Goal: Transaction & Acquisition: Purchase product/service

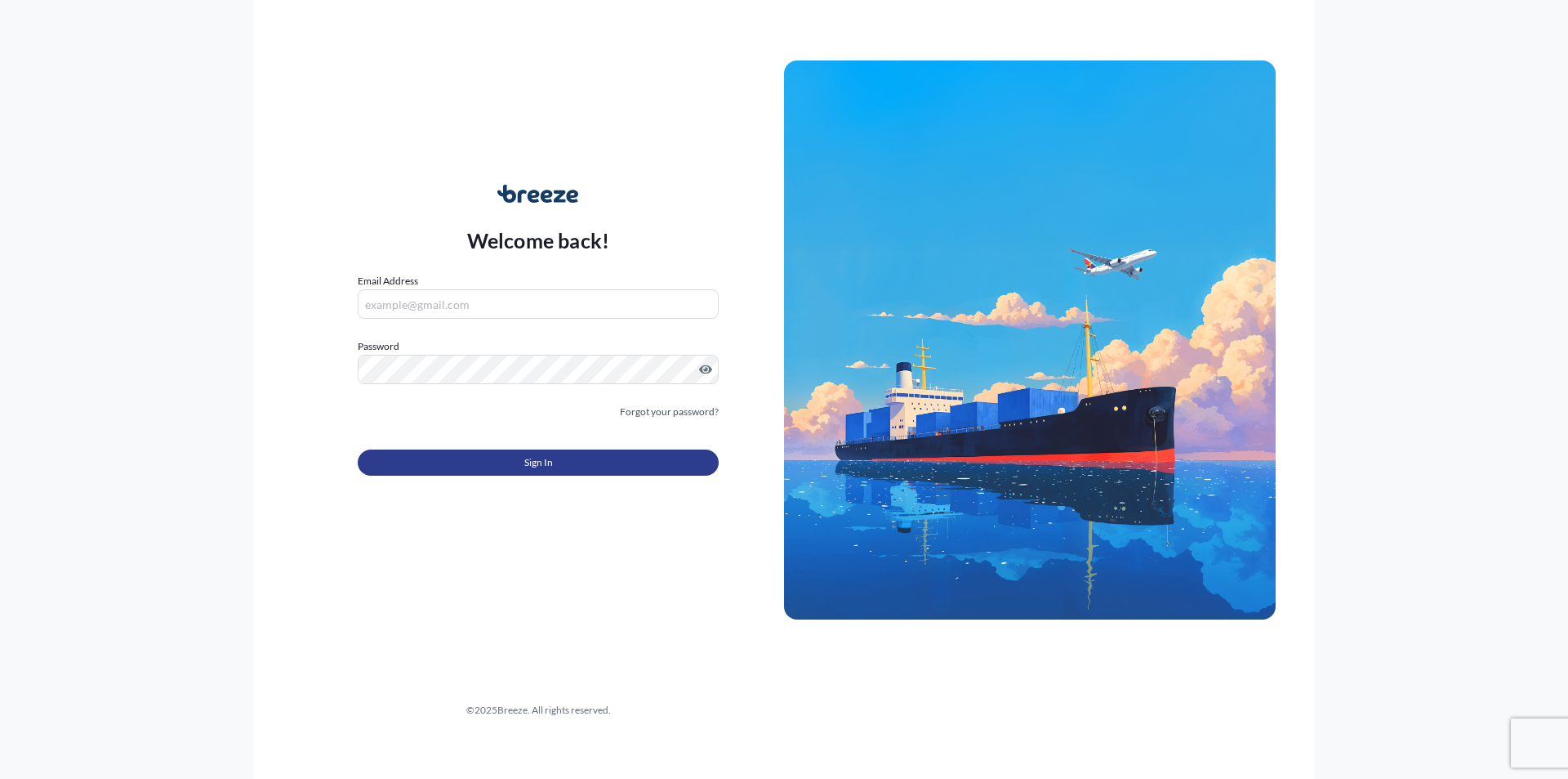
type input "[EMAIL_ADDRESS][DOMAIN_NAME]"
click at [538, 460] on span "Sign In" at bounding box center [538, 463] width 28 height 17
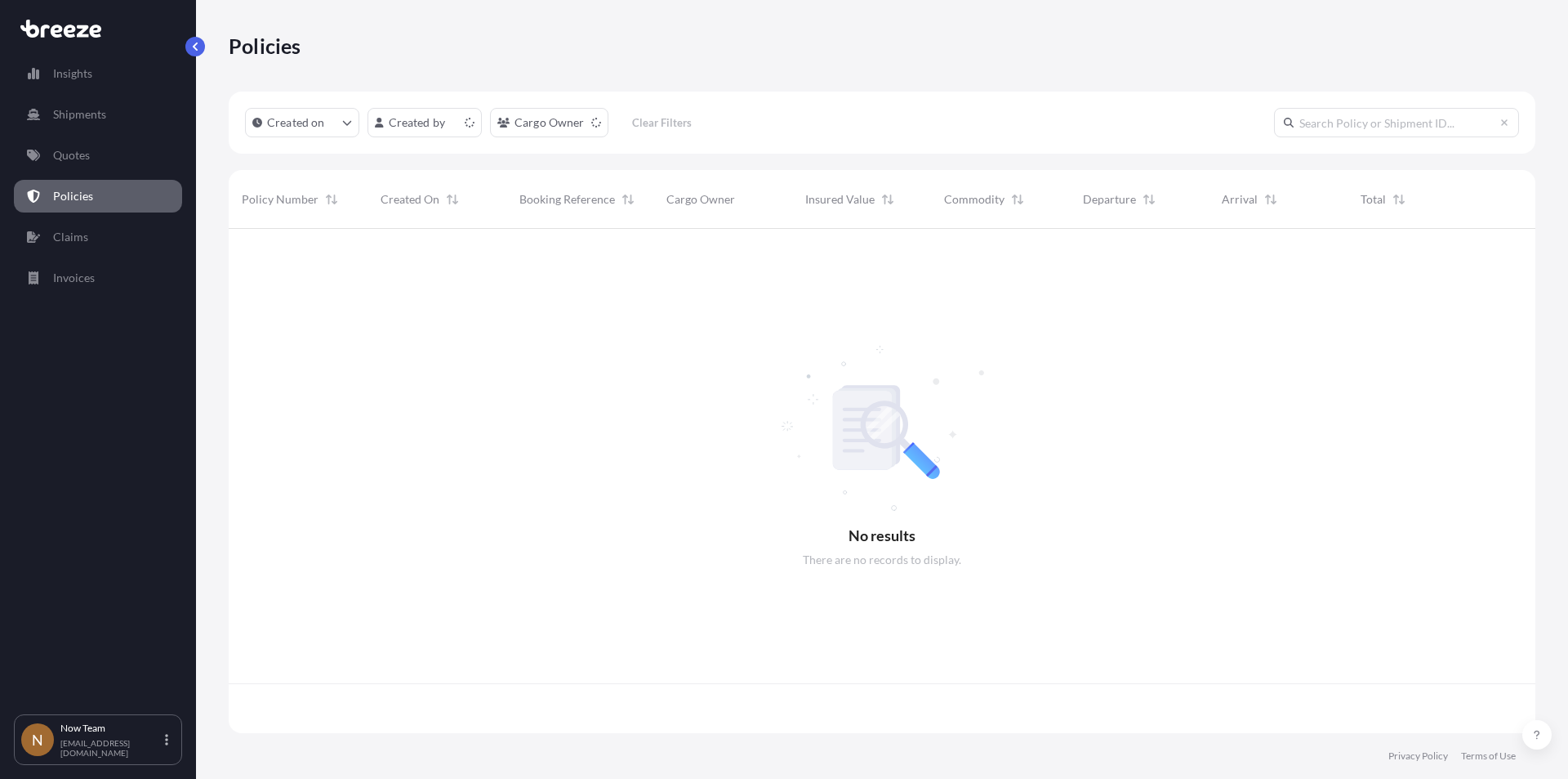
scroll to position [501, 1294]
click at [71, 153] on p "Quotes" at bounding box center [71, 155] width 36 height 17
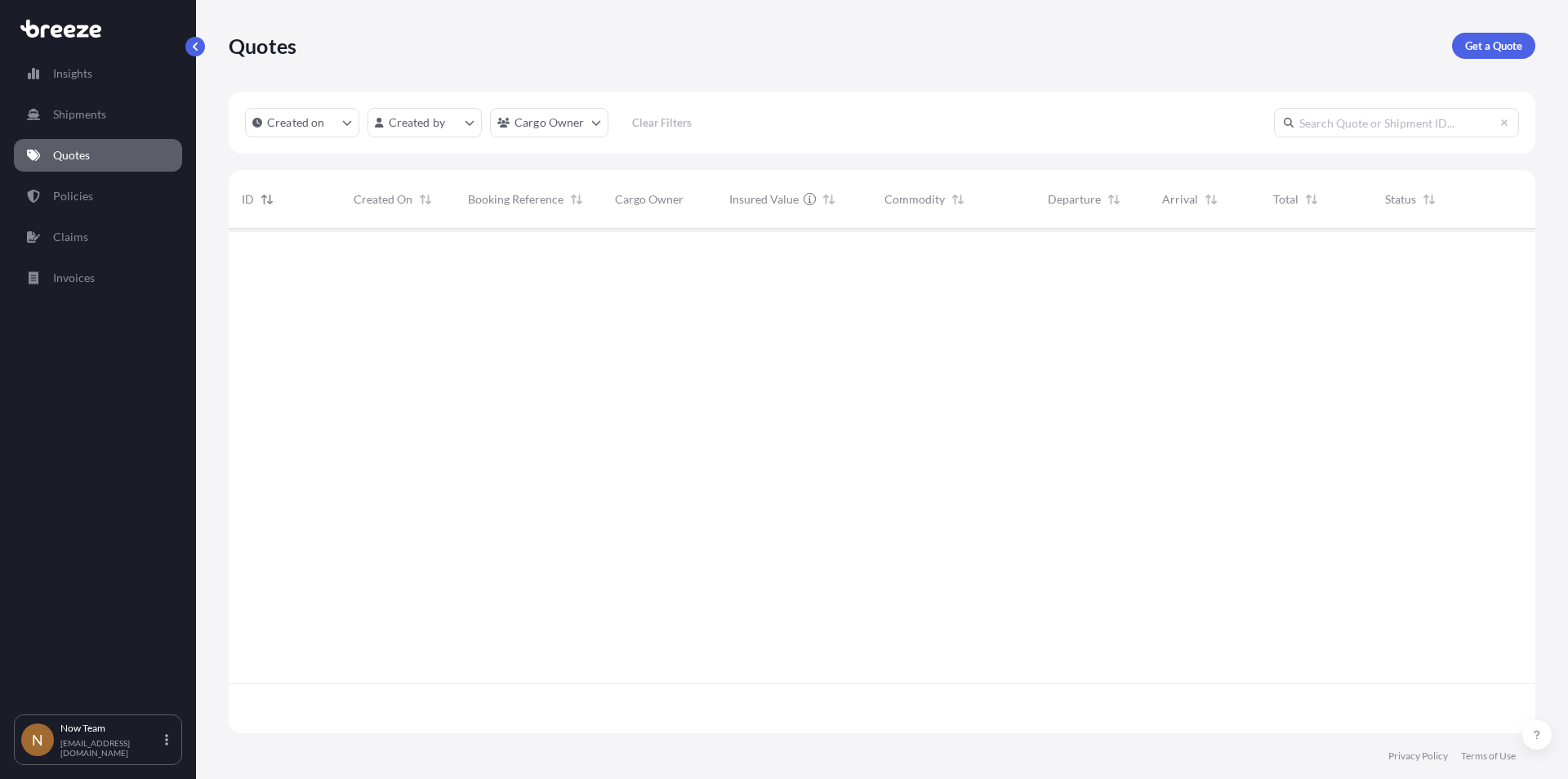
scroll to position [501, 1294]
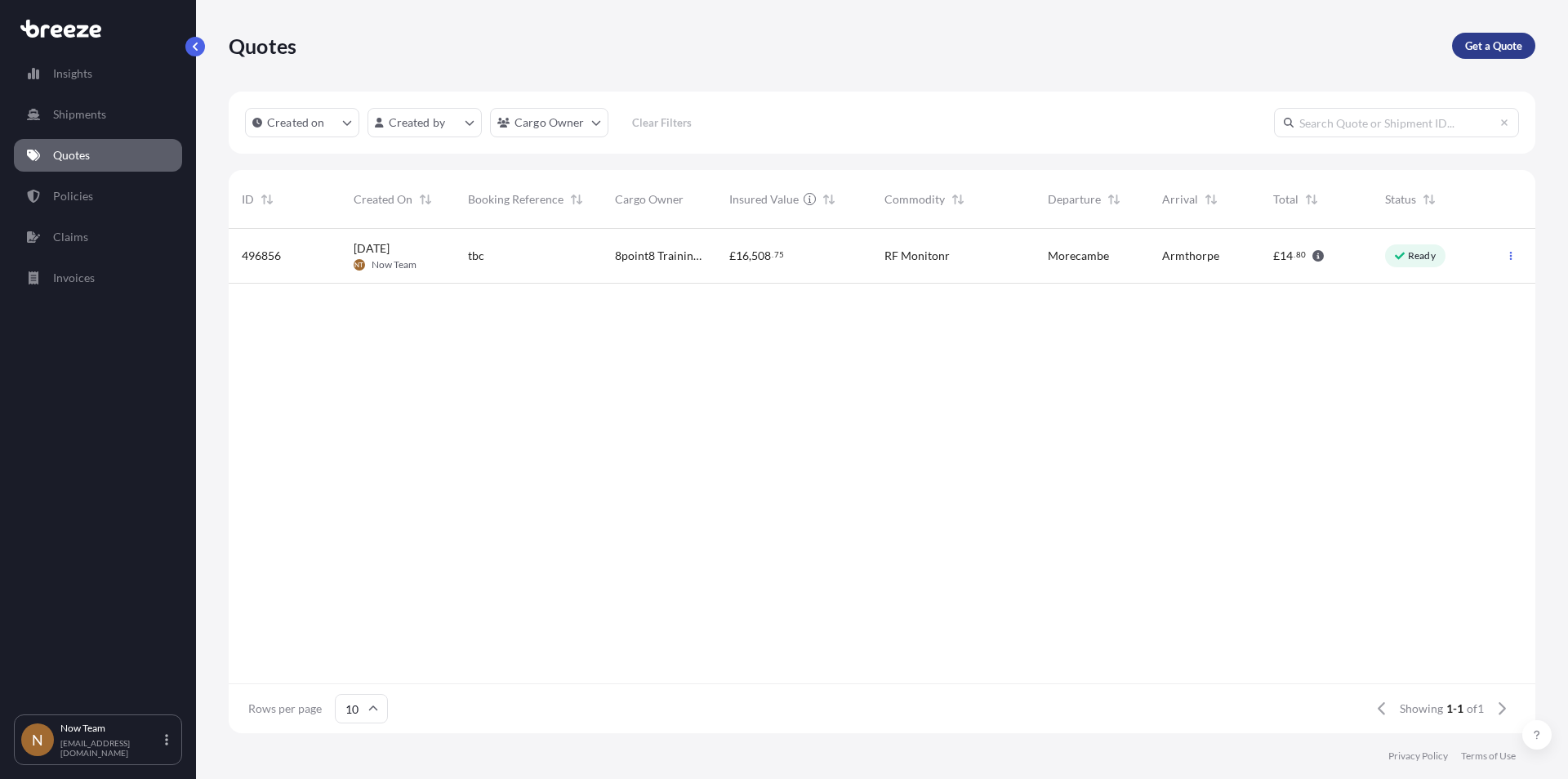
click at [1491, 42] on p "Get a Quote" at bounding box center [1493, 46] width 57 height 17
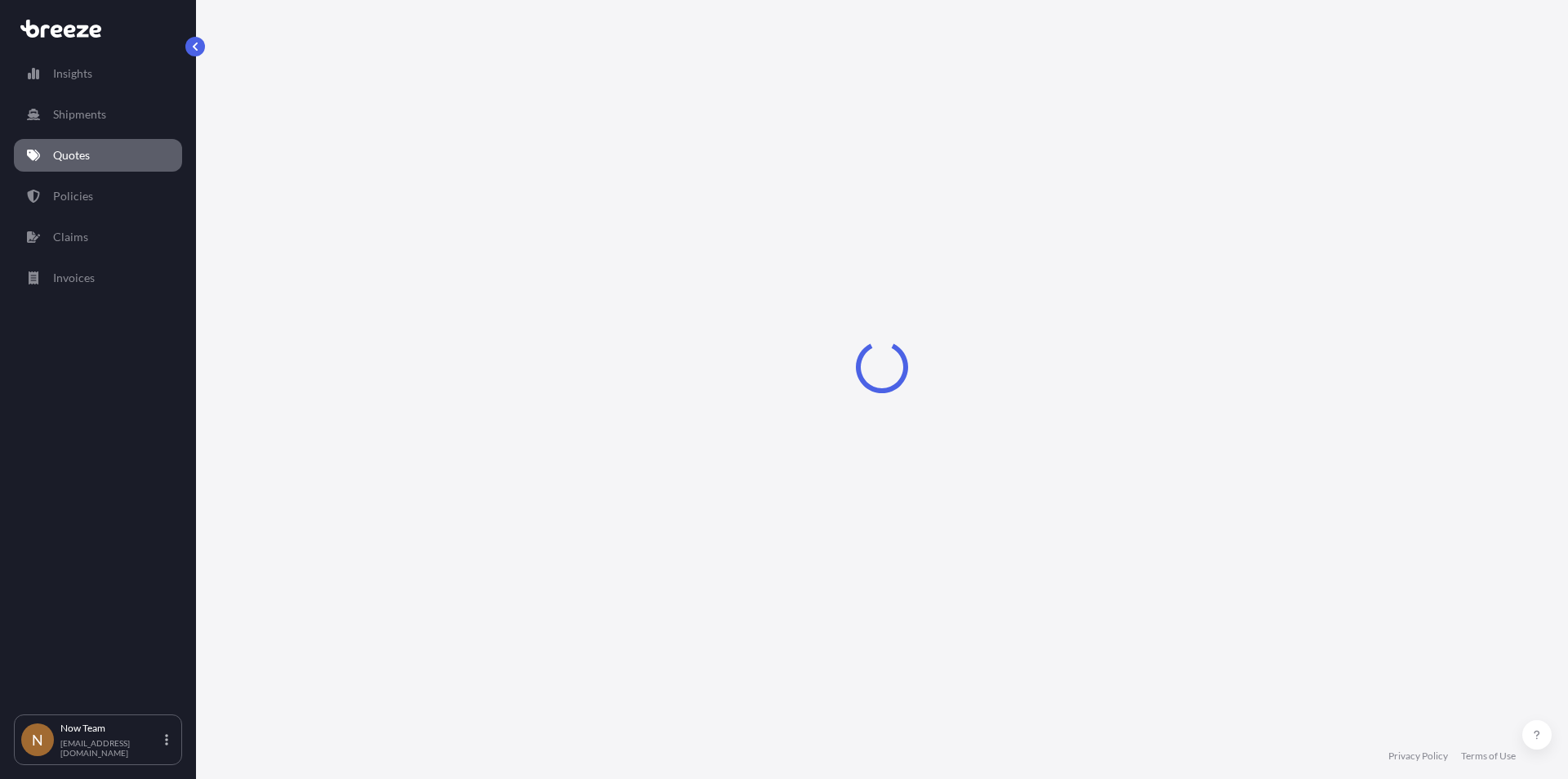
select select "Sea"
select select "1"
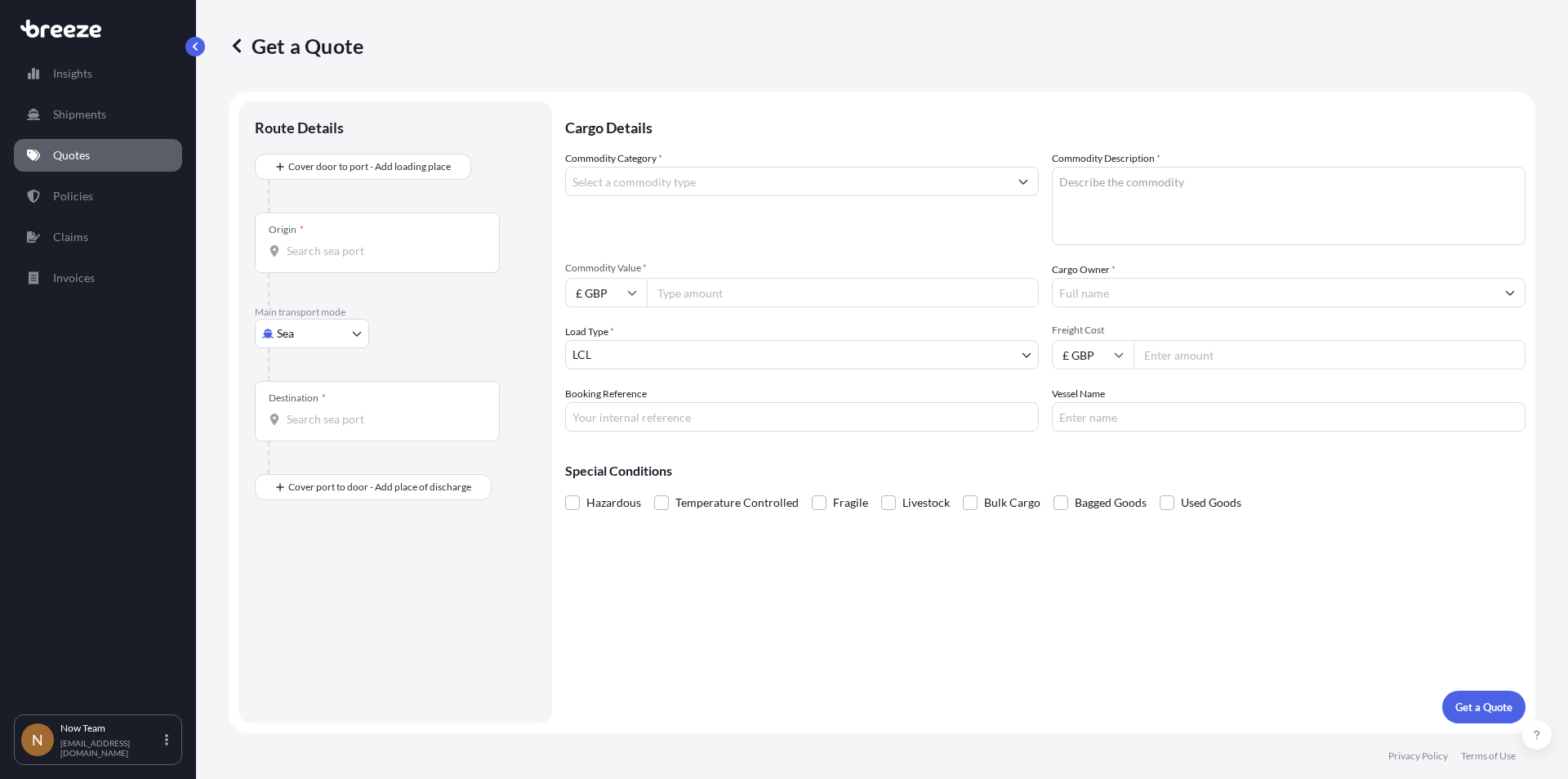
click at [319, 240] on div "Origin *" at bounding box center [376, 242] width 245 height 61
click at [319, 243] on input "Origin *" at bounding box center [383, 251] width 192 height 17
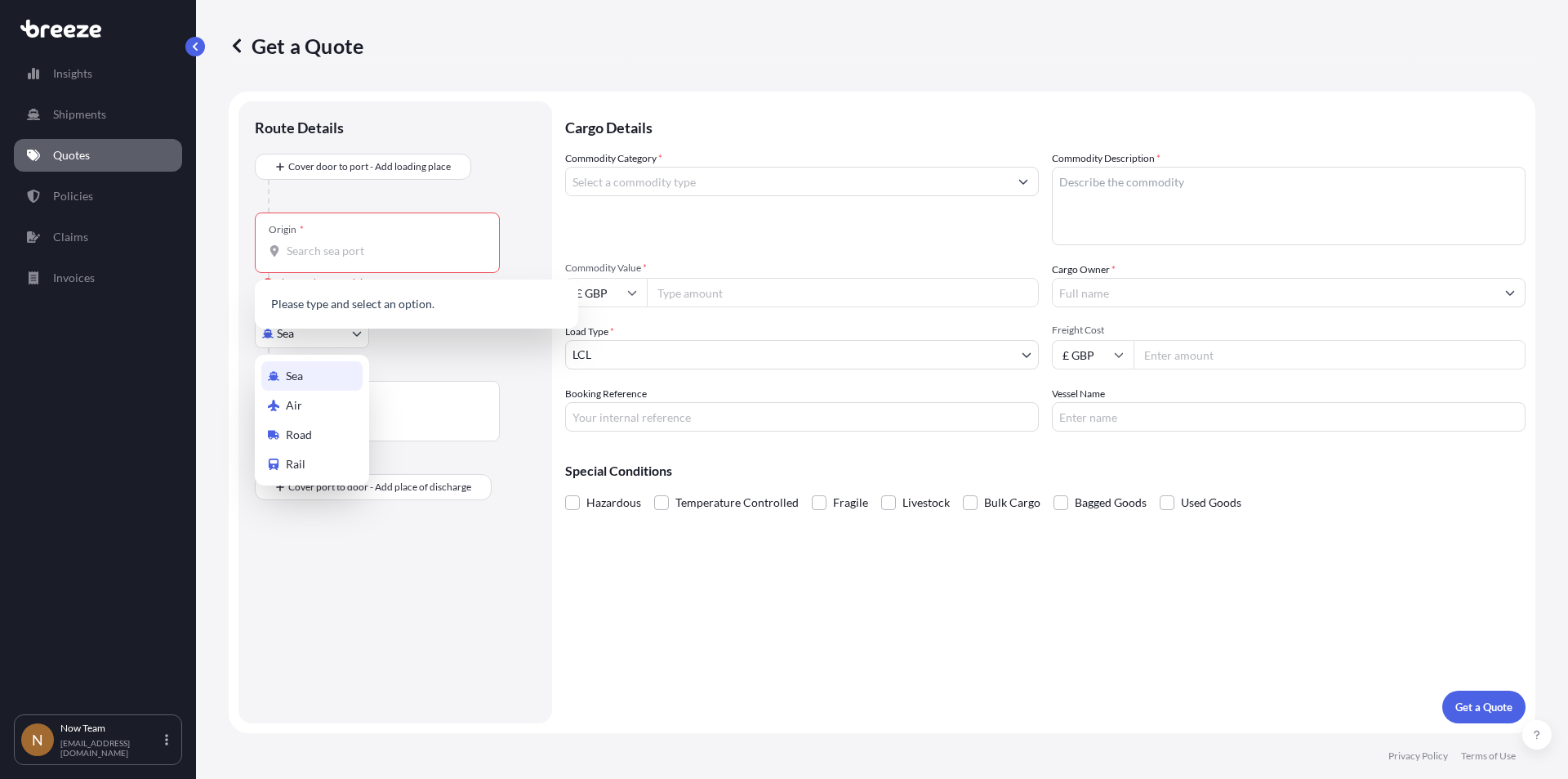
click at [312, 337] on body "0 options available. Insights Shipments Quotes Policies Claims Invoices N Now T…" at bounding box center [784, 389] width 1568 height 779
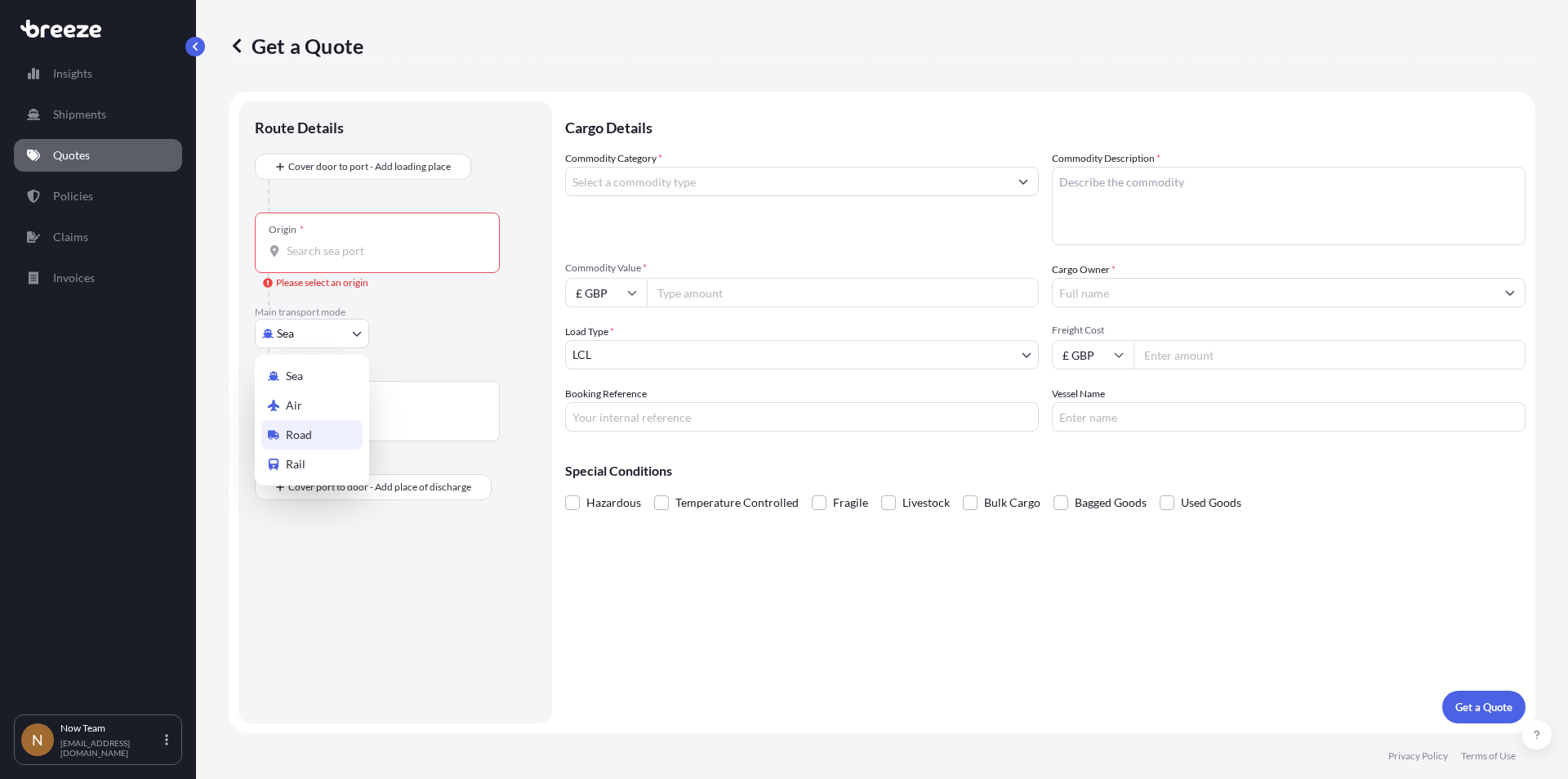
click at [308, 427] on span "Road" at bounding box center [299, 435] width 27 height 17
select select "Road"
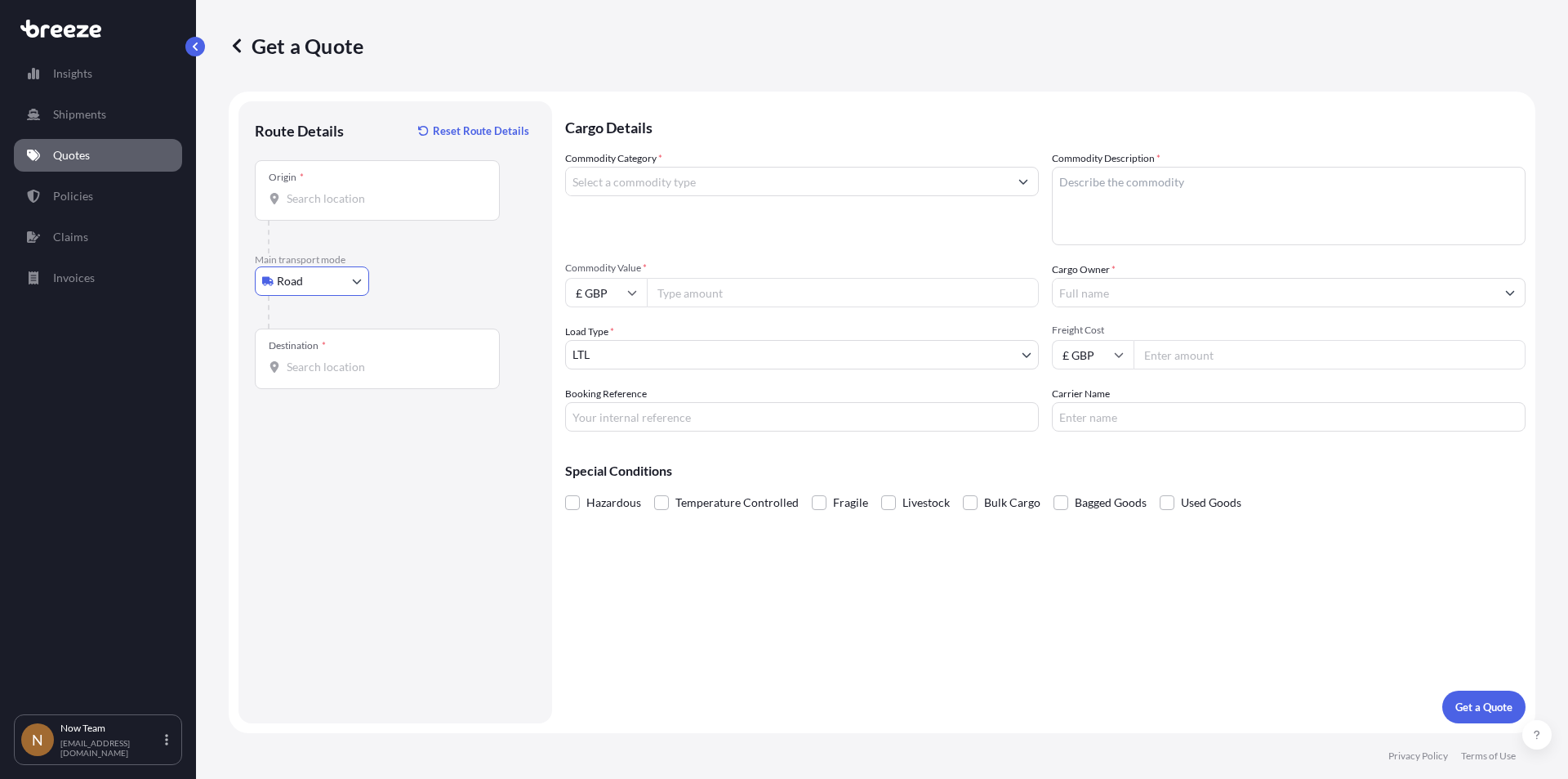
click at [320, 197] on input "Origin *" at bounding box center [383, 198] width 192 height 17
type input "d"
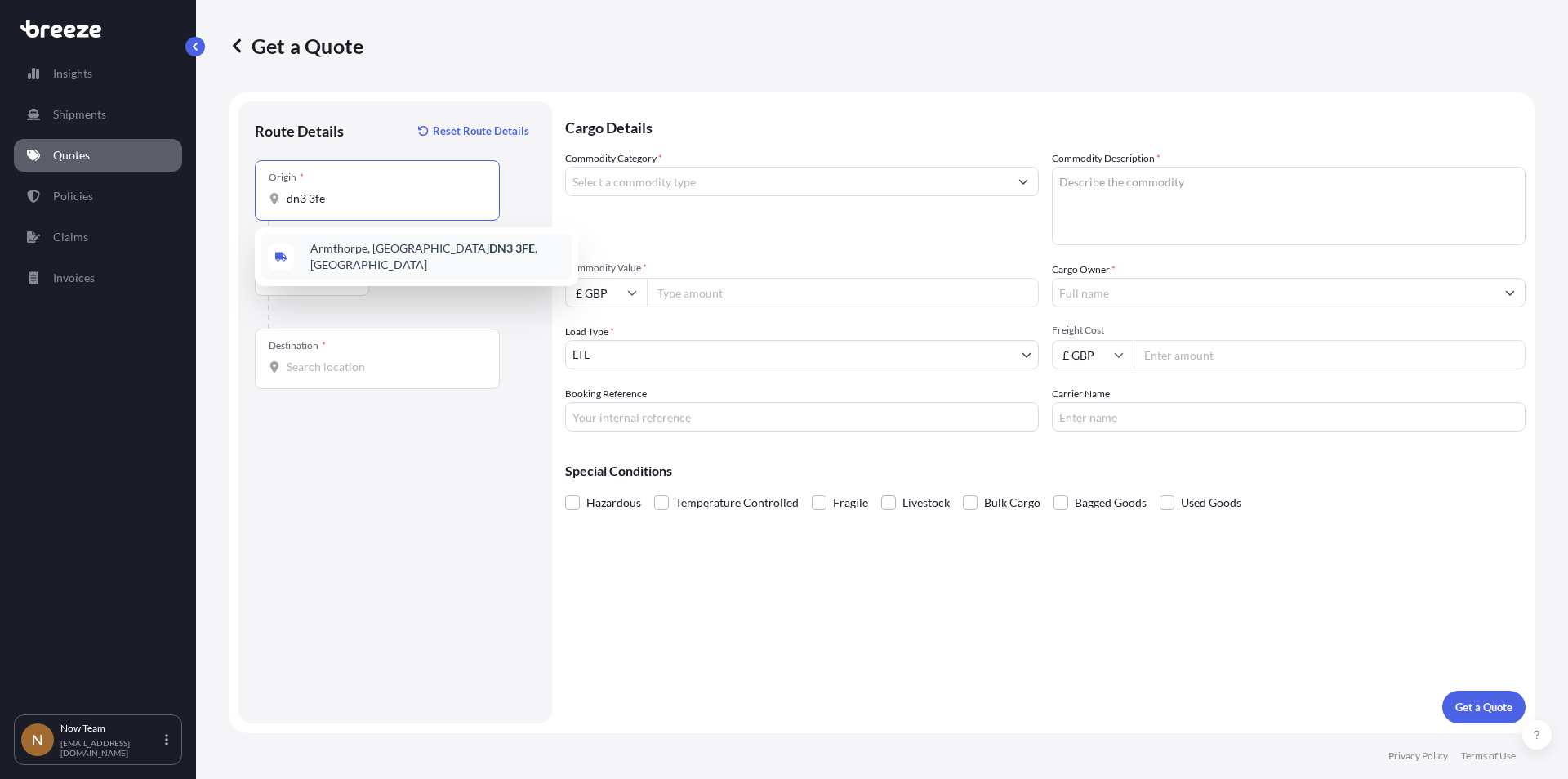
click at [333, 252] on span "Armthorpe, Doncaster DN3 3FE , [GEOGRAPHIC_DATA]" at bounding box center [437, 256] width 255 height 32
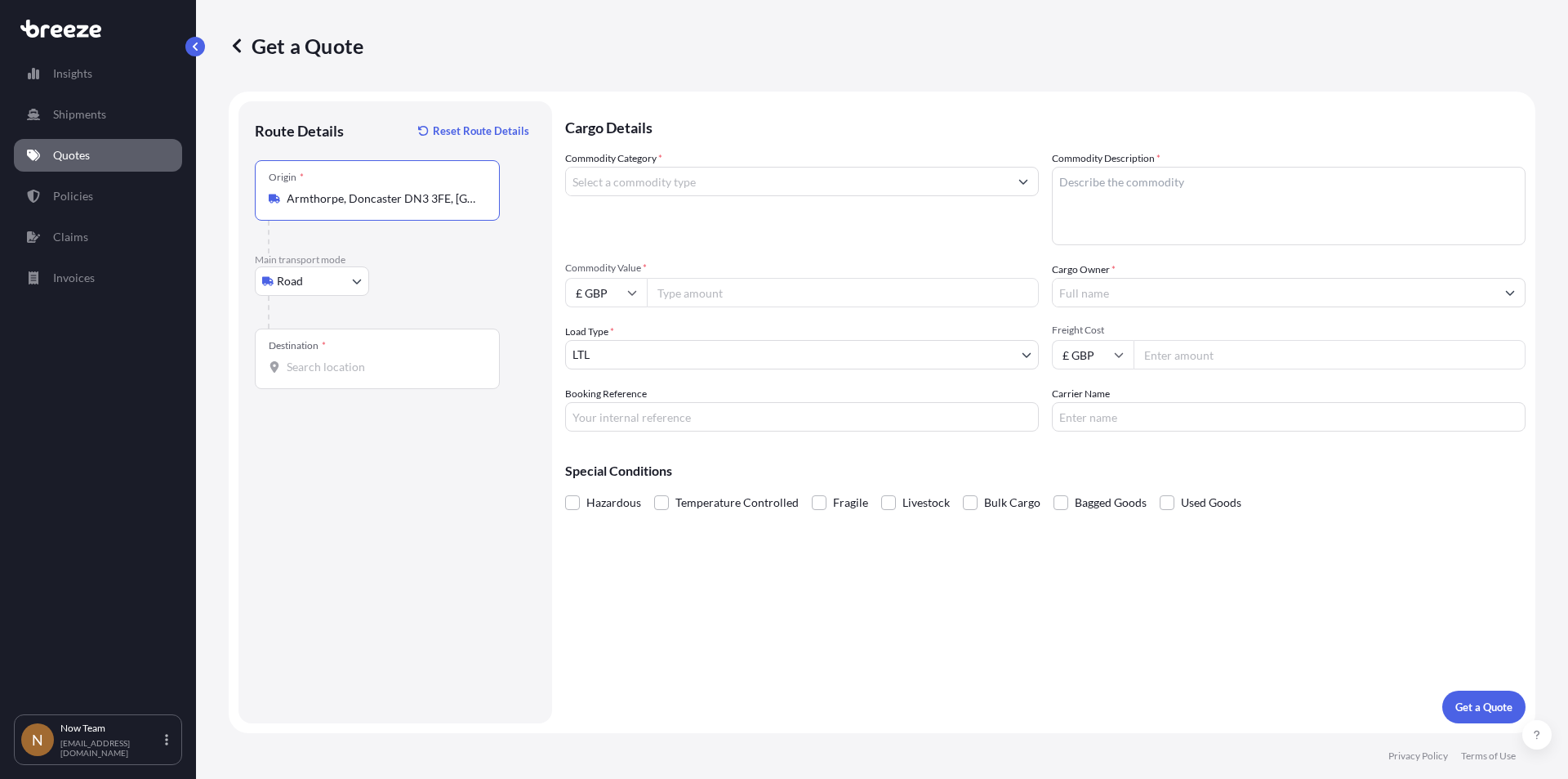
type input "Armthorpe, Doncaster DN3 3FE, [GEOGRAPHIC_DATA]"
click at [317, 374] on input "Destination *" at bounding box center [383, 367] width 192 height 17
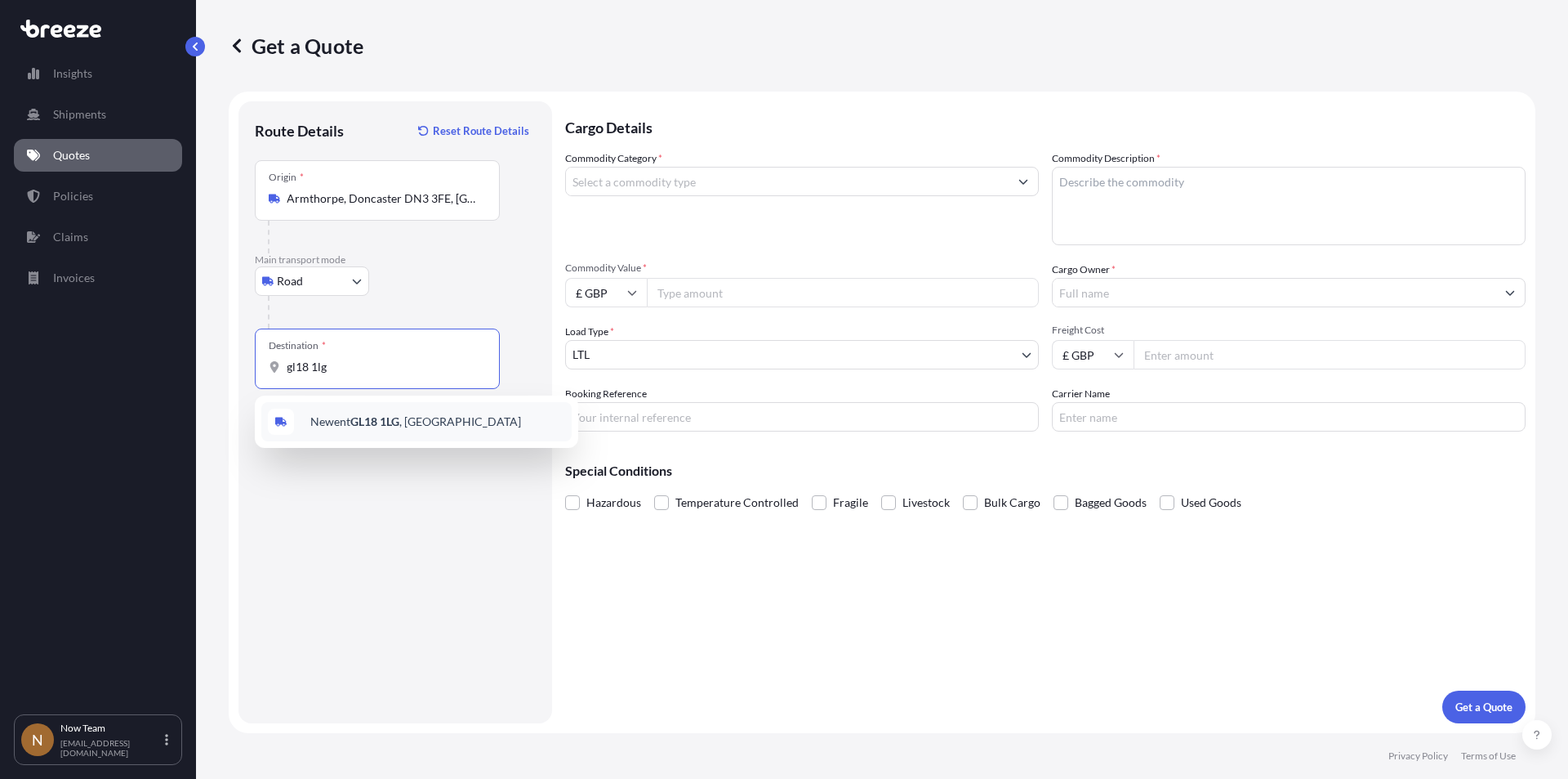
click at [340, 421] on span "[STREET_ADDRESS]" at bounding box center [415, 421] width 211 height 17
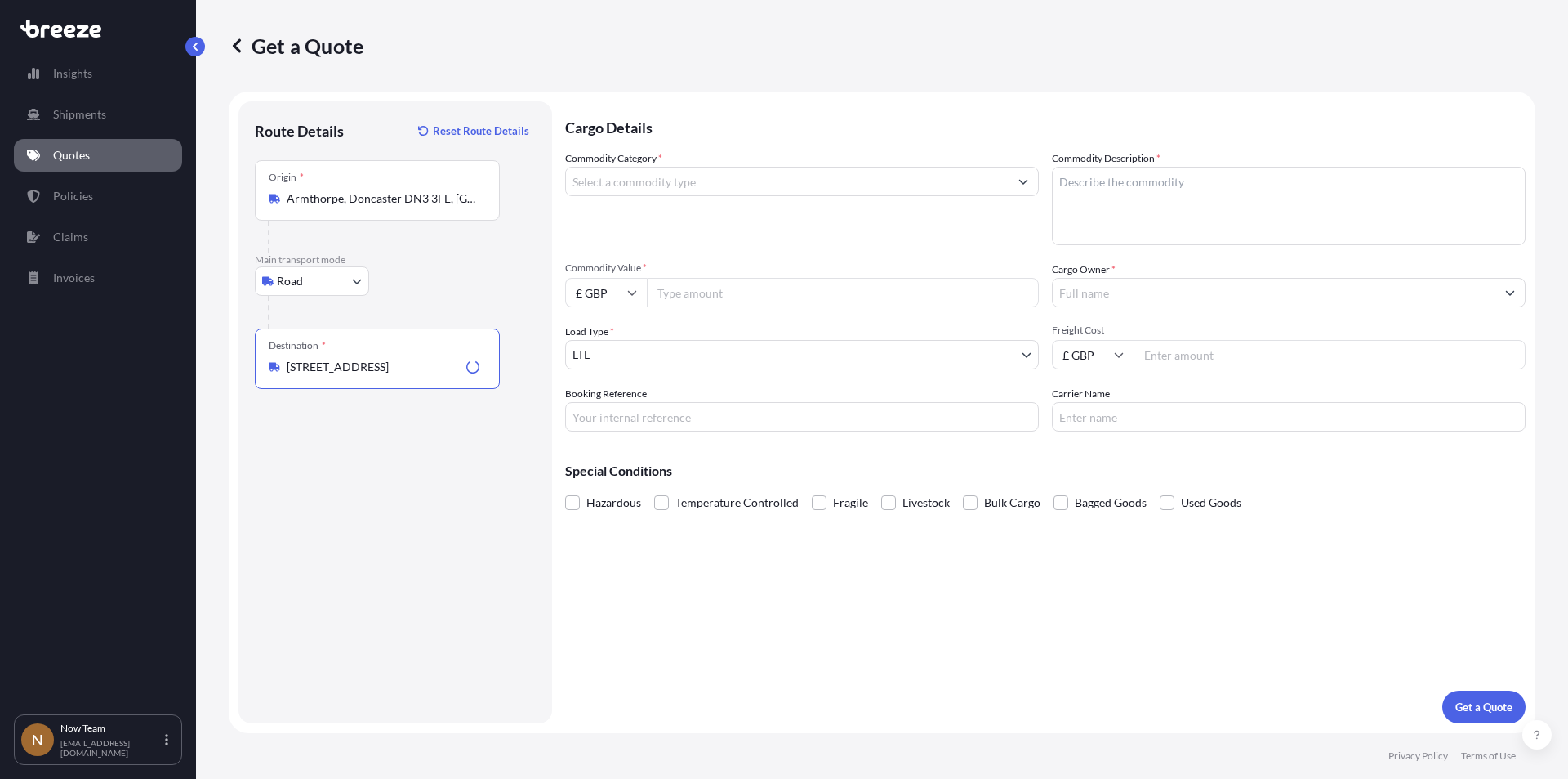
type input "[STREET_ADDRESS]"
click at [727, 178] on input "Commodity Category *" at bounding box center [788, 181] width 443 height 29
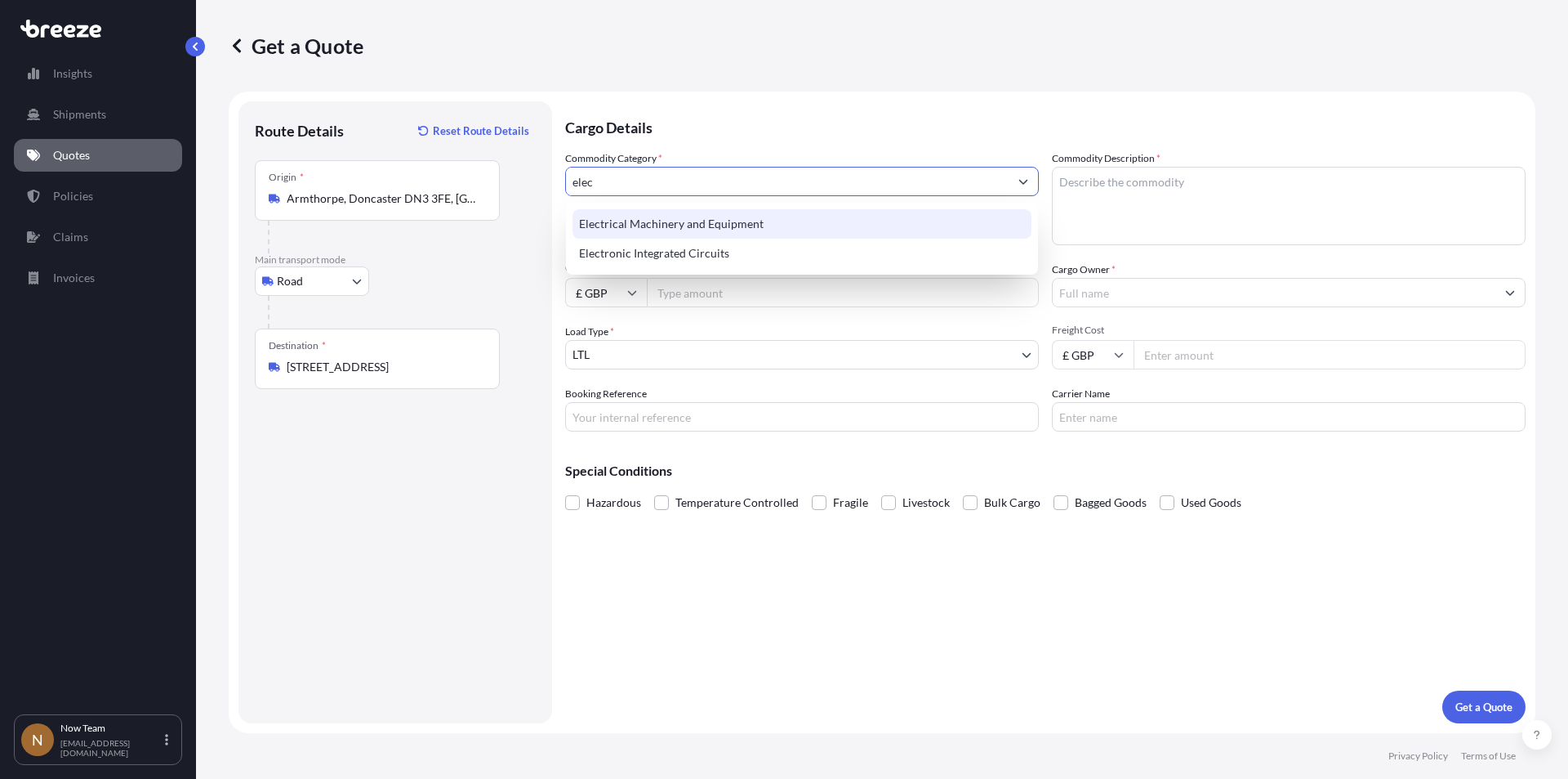
click at [703, 217] on div "Electrical Machinery and Equipment" at bounding box center [802, 223] width 459 height 29
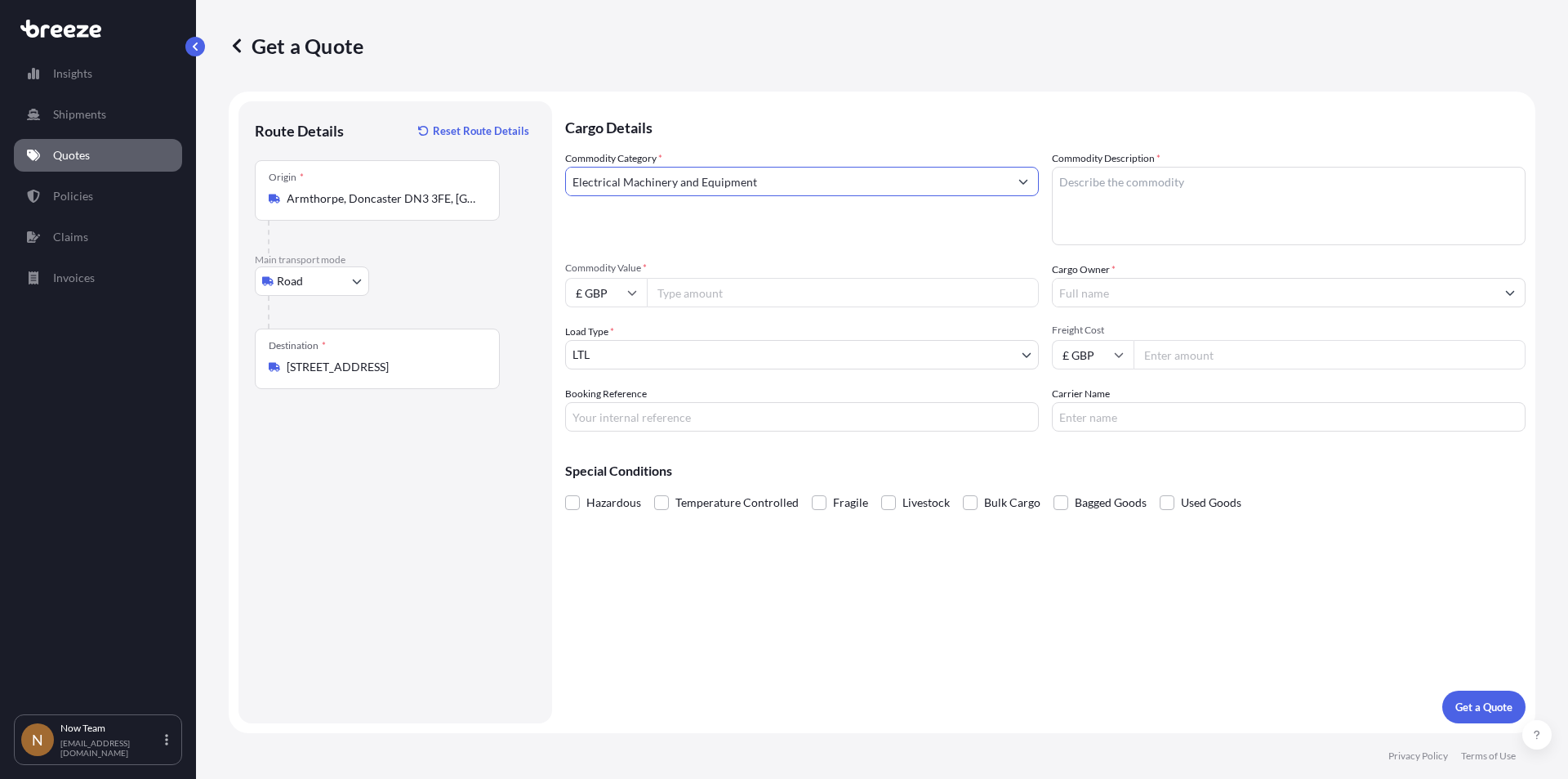
type input "Electrical Machinery and Equipment"
click at [1179, 199] on textarea "Commodity Description *" at bounding box center [1289, 206] width 473 height 79
type textarea "f"
type textarea "Full arrest"
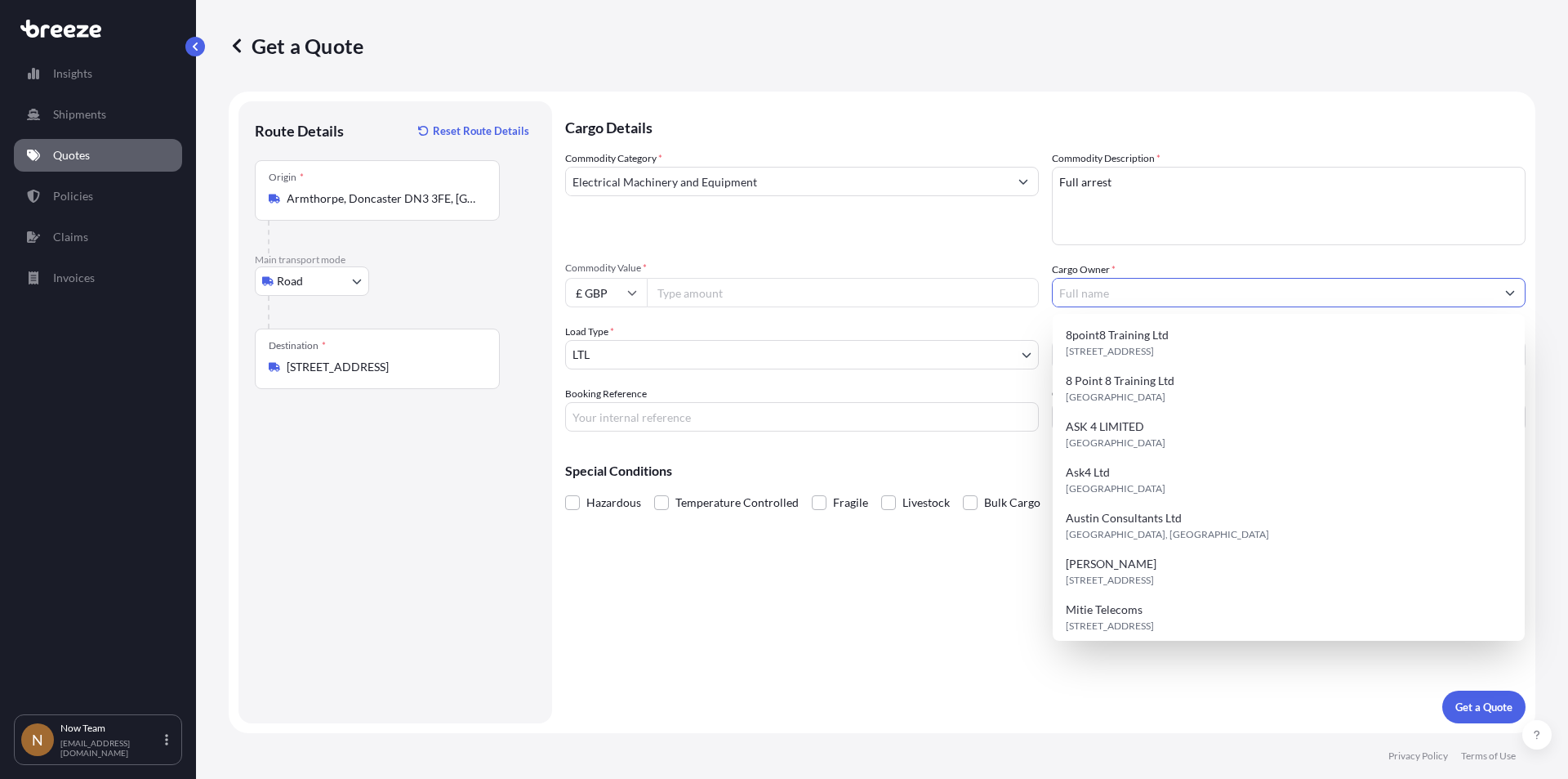
click at [1125, 292] on input "Cargo Owner *" at bounding box center [1274, 292] width 443 height 29
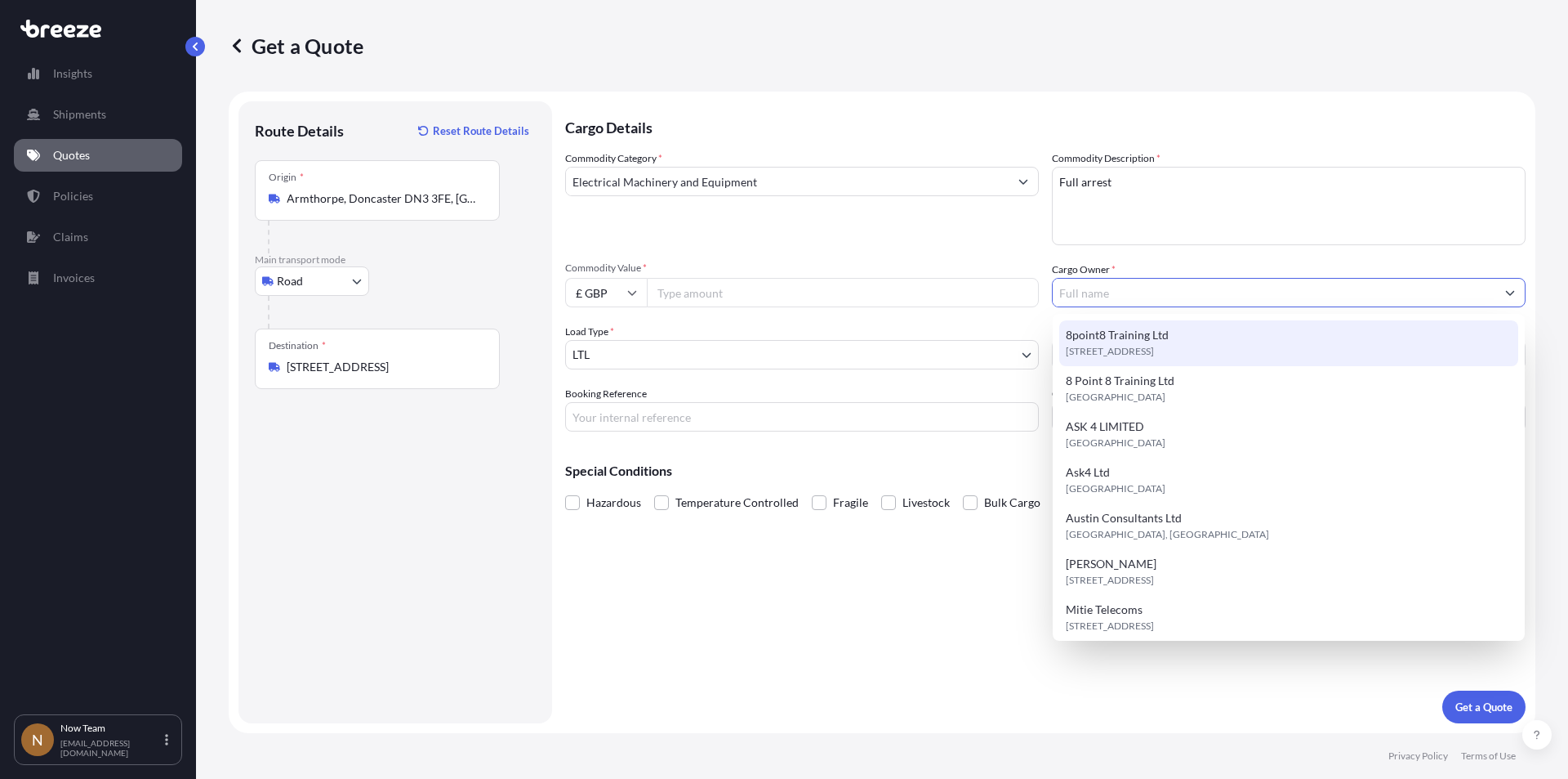
click at [1121, 334] on span "8point8 Training Ltd" at bounding box center [1117, 335] width 103 height 17
type input "8point8 Training Ltd"
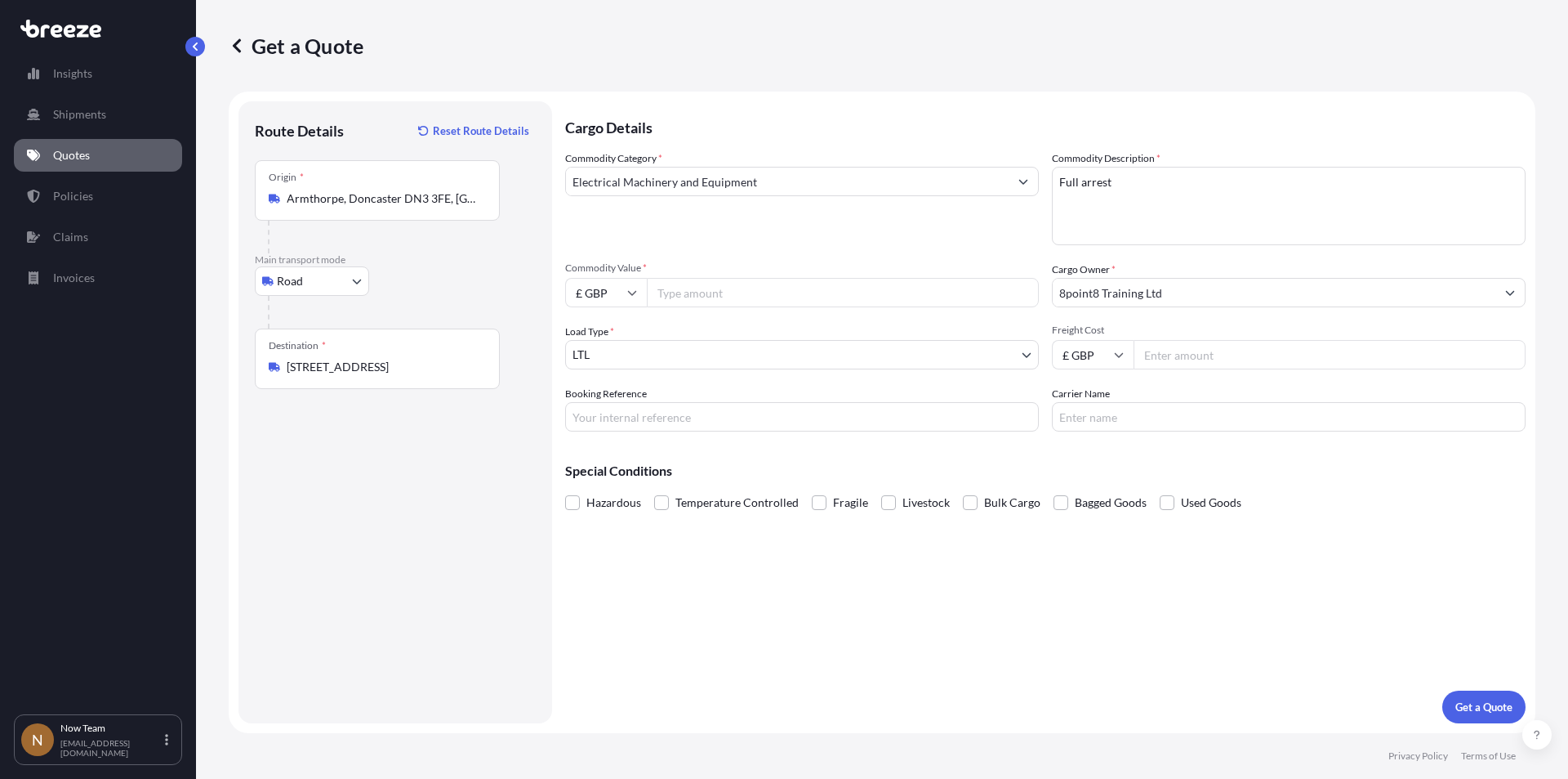
click at [1177, 351] on input "Freight Cost" at bounding box center [1329, 354] width 392 height 29
type input "5.65"
click at [1112, 419] on input "Carrier Name" at bounding box center [1289, 416] width 473 height 29
type input "Fedex"
click at [648, 408] on input "Booking Reference" at bounding box center [802, 416] width 473 height 29
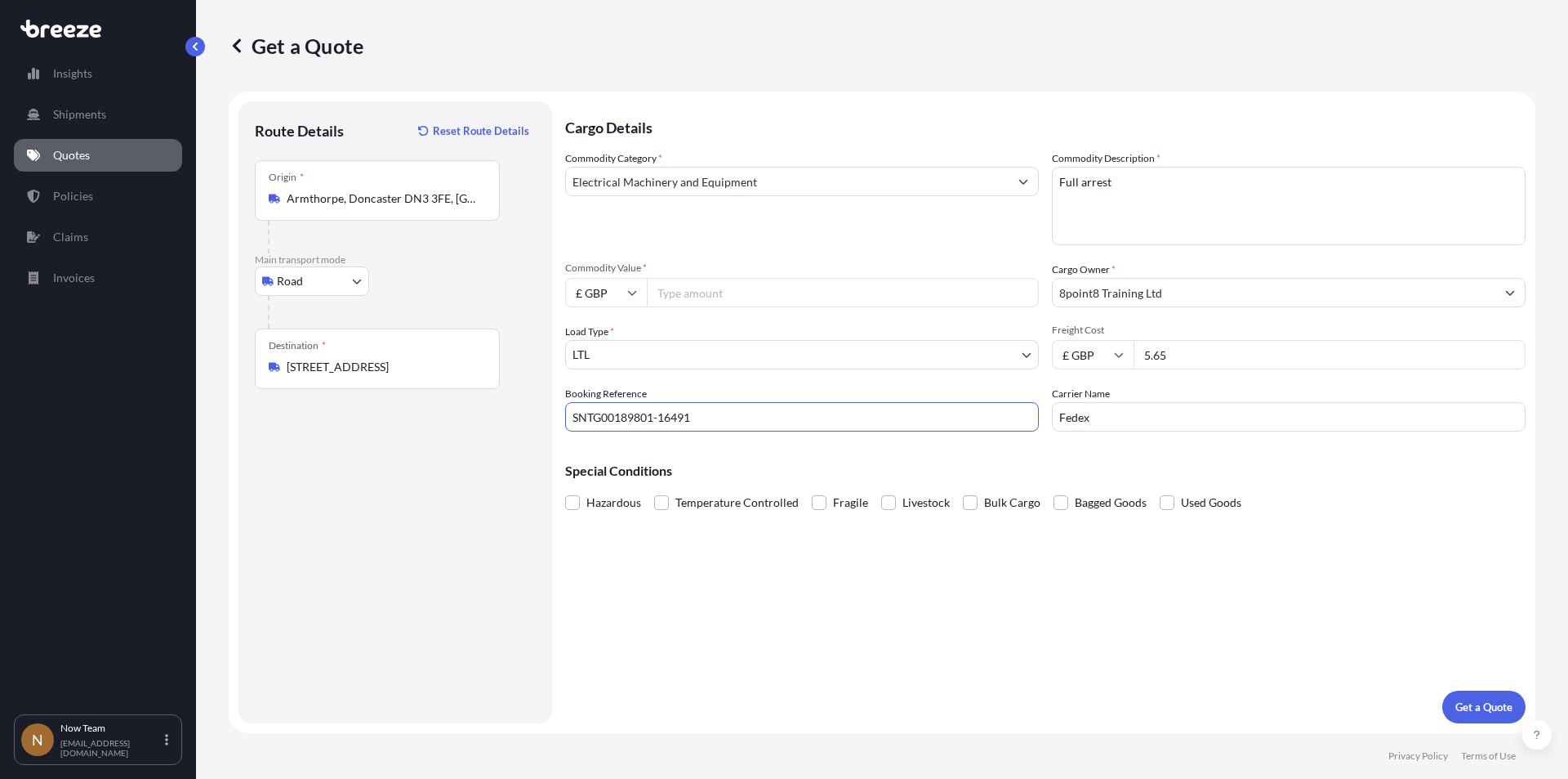
type input "SNTG00189801-16491"
click at [704, 293] on input "Commodity Value *" at bounding box center [842, 292] width 392 height 29
type input "200"
click at [773, 604] on div "Cargo Details Commodity Category * Electrical Machinery and Equipment Commodity…" at bounding box center [1046, 412] width 960 height 622
click at [1487, 710] on p "Get a Quote" at bounding box center [1483, 707] width 57 height 17
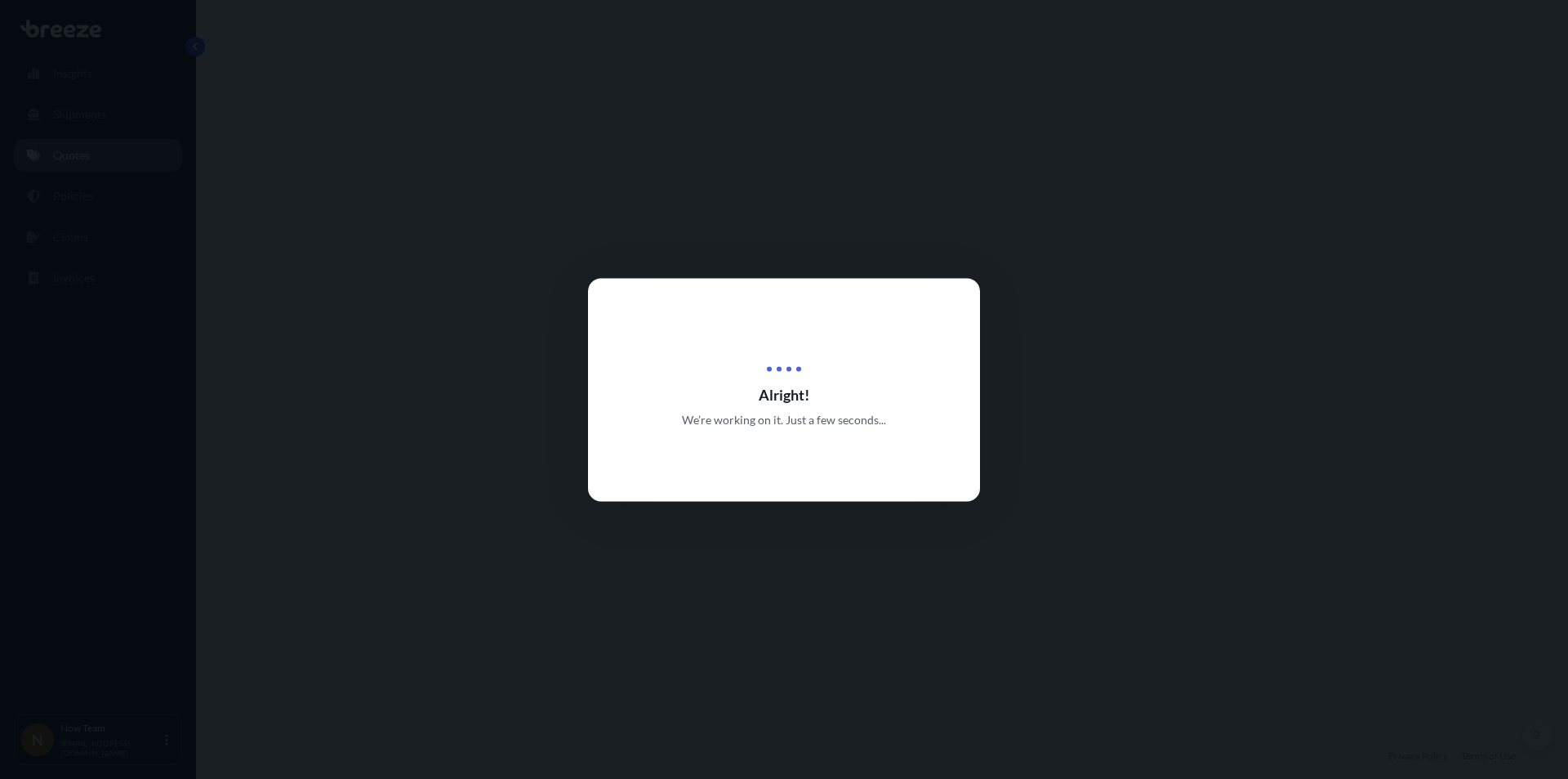
select select "Road"
select select "1"
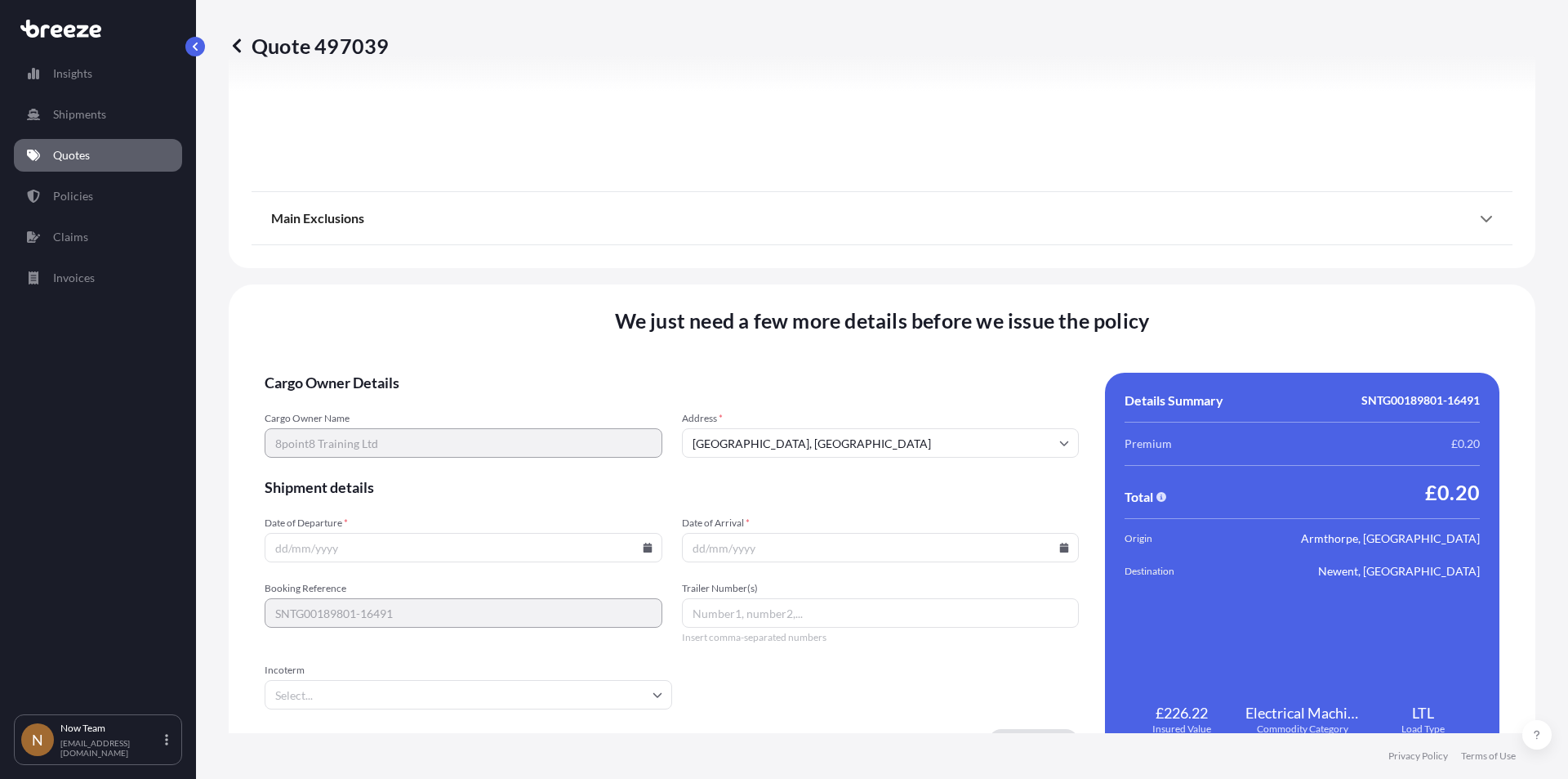
scroll to position [1815, 0]
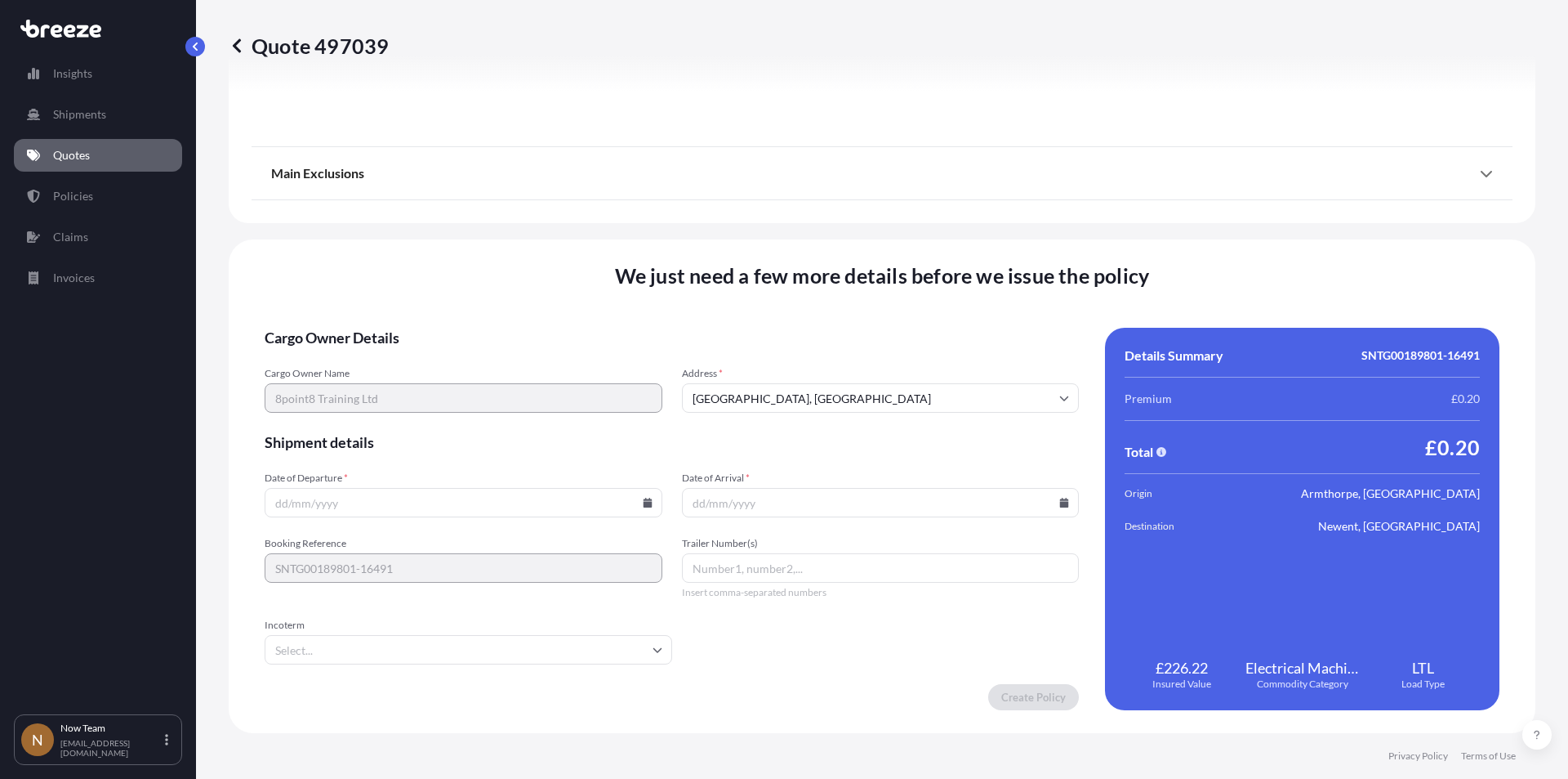
click at [644, 500] on icon at bounding box center [647, 503] width 9 height 10
click at [386, 392] on button "19" at bounding box center [386, 388] width 27 height 27
type input "[DATE]"
click at [1060, 505] on icon at bounding box center [1064, 503] width 9 height 10
click at [839, 391] on button "20" at bounding box center [837, 388] width 27 height 27
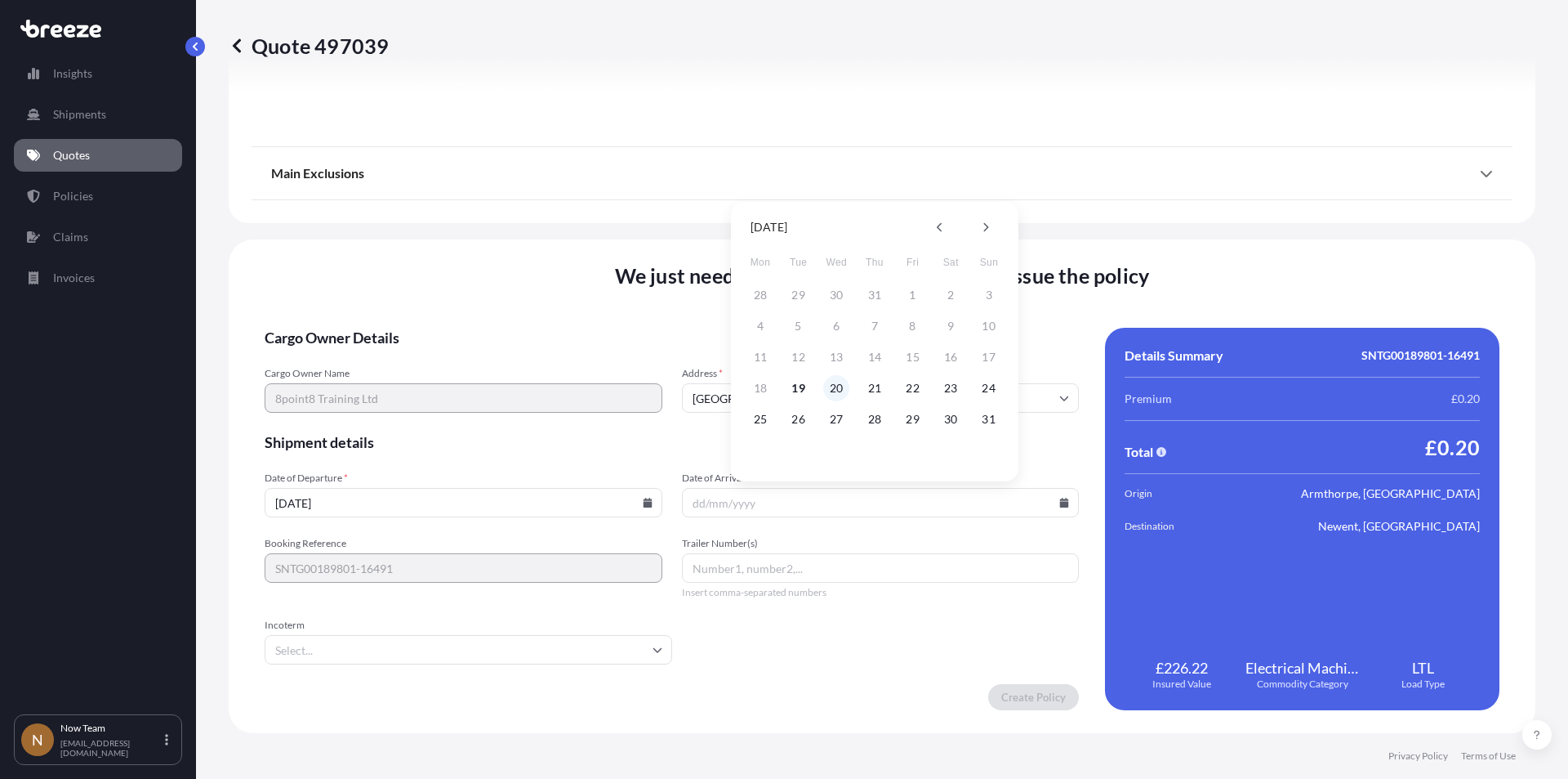
type input "[DATE]"
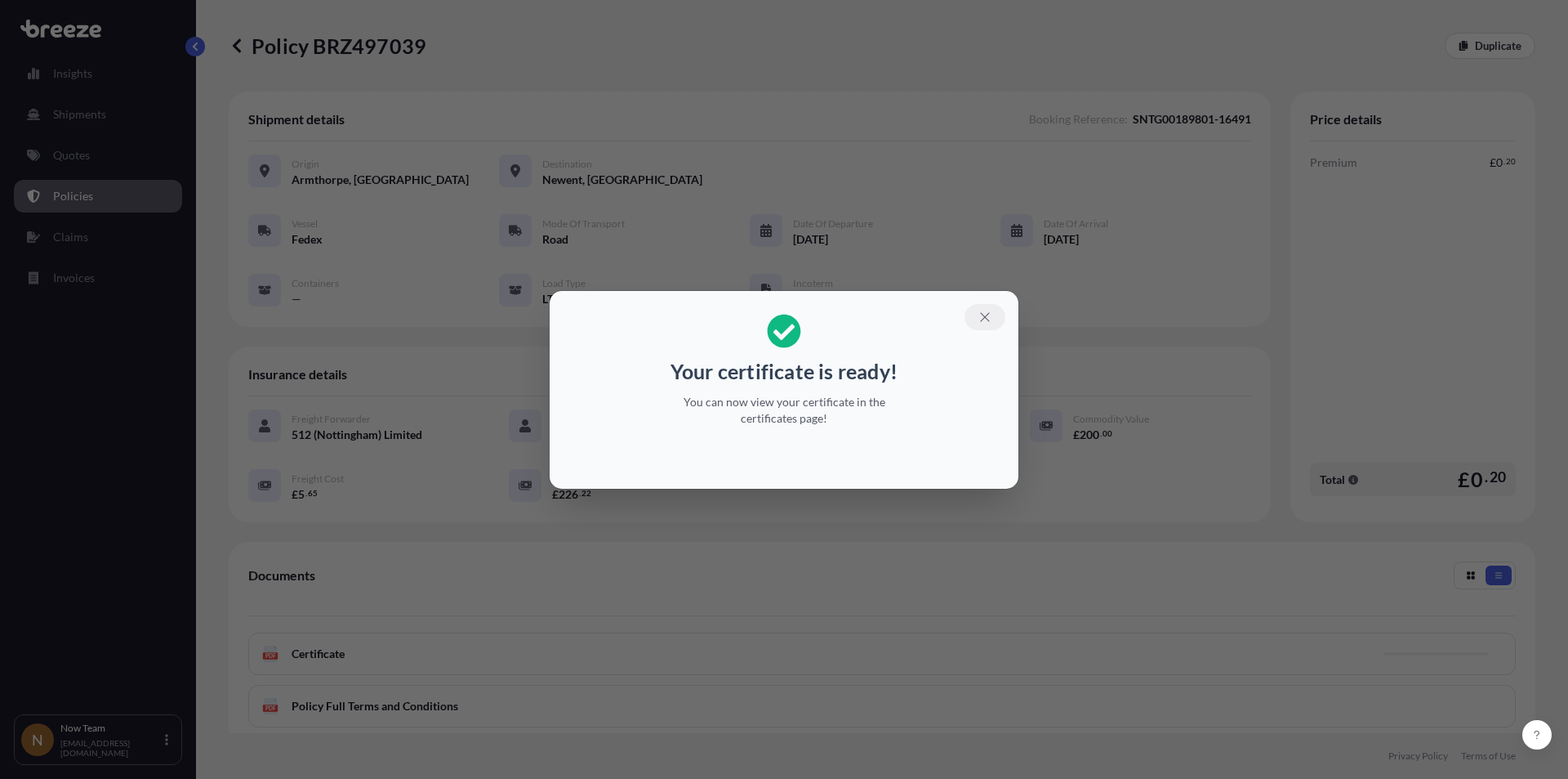
click at [989, 318] on icon "button" at bounding box center [985, 317] width 15 height 15
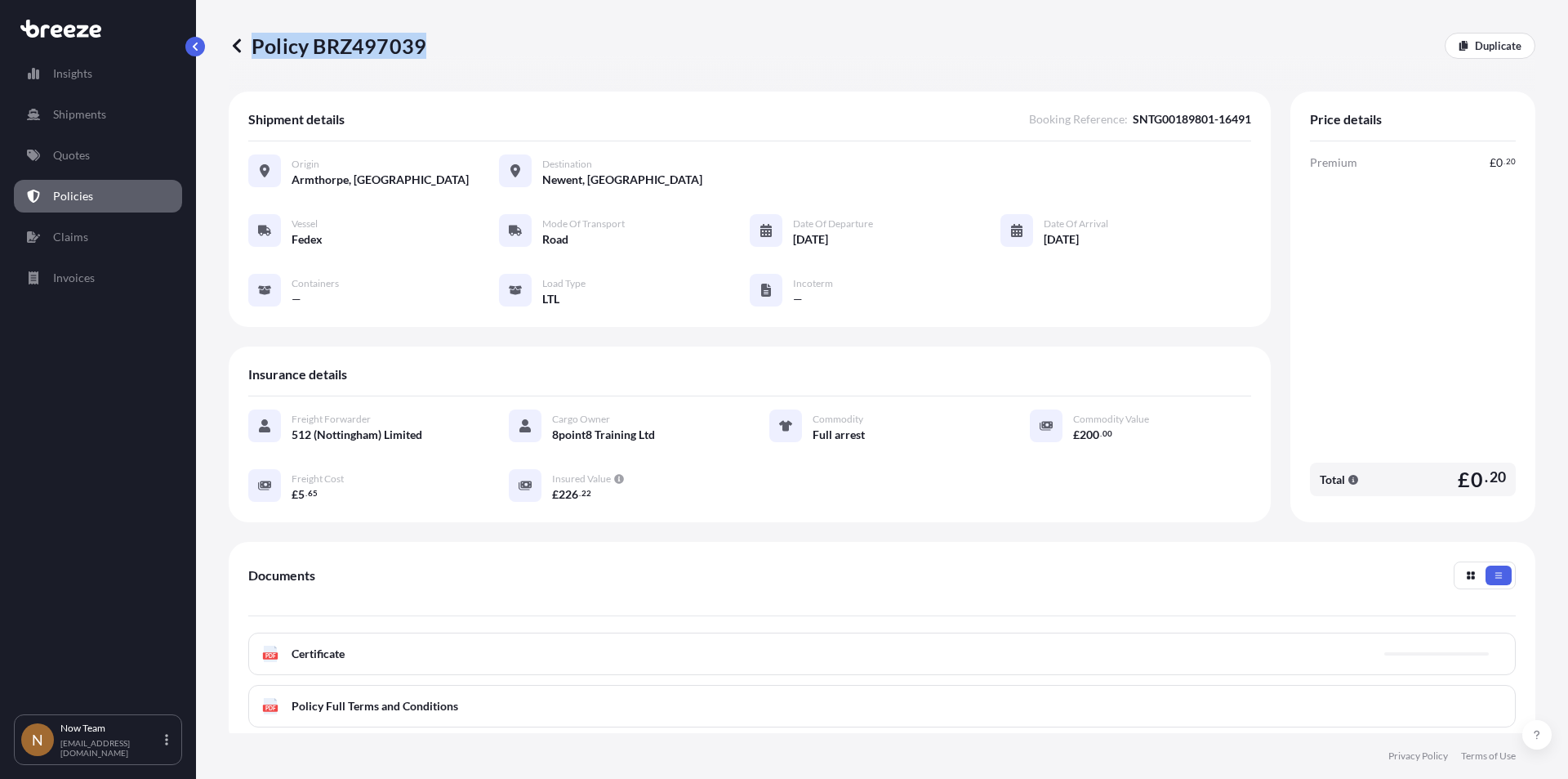
drag, startPoint x: 439, startPoint y: 46, endPoint x: 420, endPoint y: 41, distance: 19.6
click at [420, 41] on div "Policy BRZ497039 Duplicate" at bounding box center [882, 46] width 1307 height 27
copy p "Policy BRZ497039"
click at [83, 101] on link "Shipments" at bounding box center [98, 114] width 168 height 32
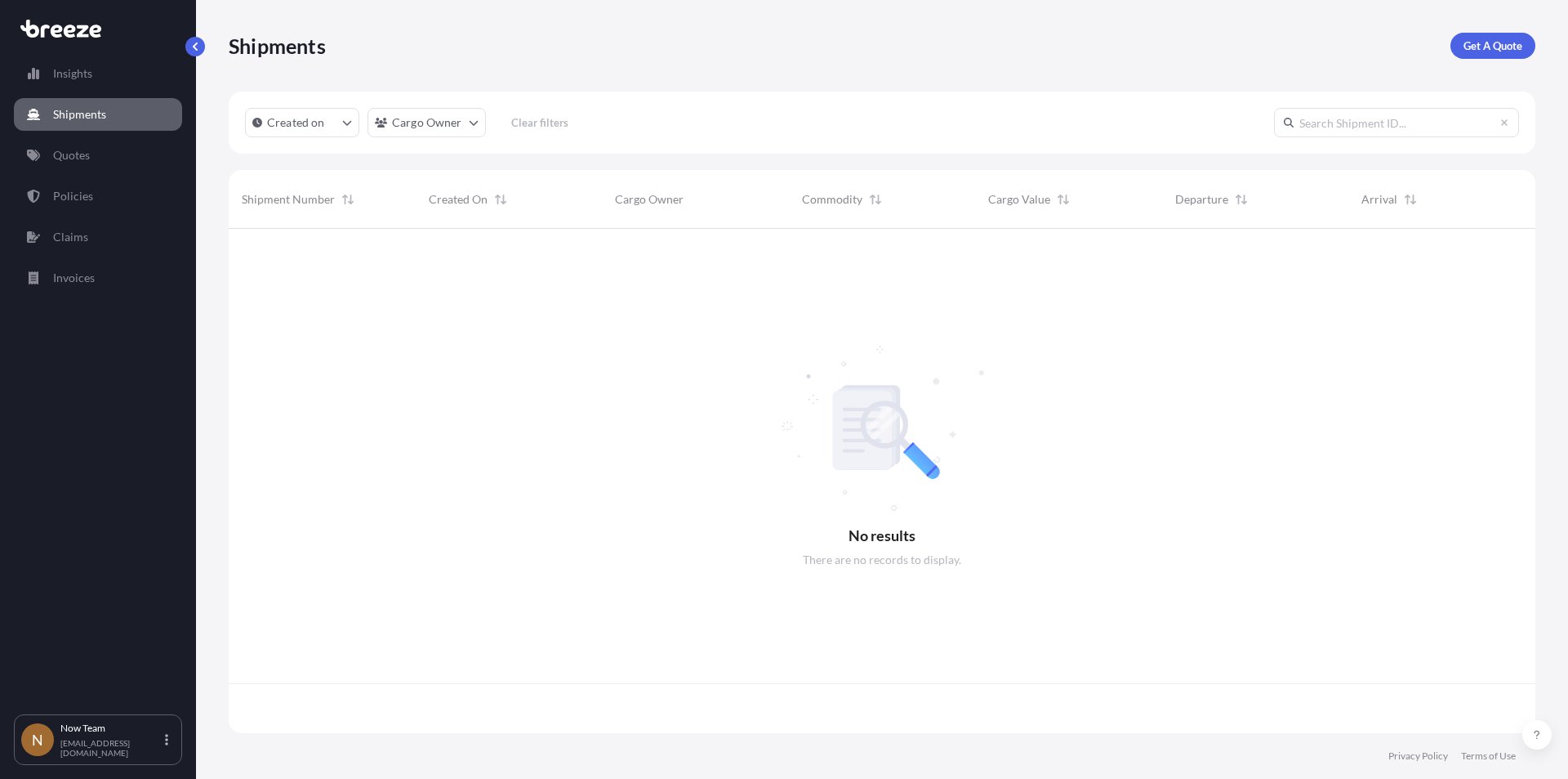
scroll to position [501, 1294]
click at [1497, 44] on p "Get A Quote" at bounding box center [1493, 46] width 59 height 17
select select "Sea"
select select "1"
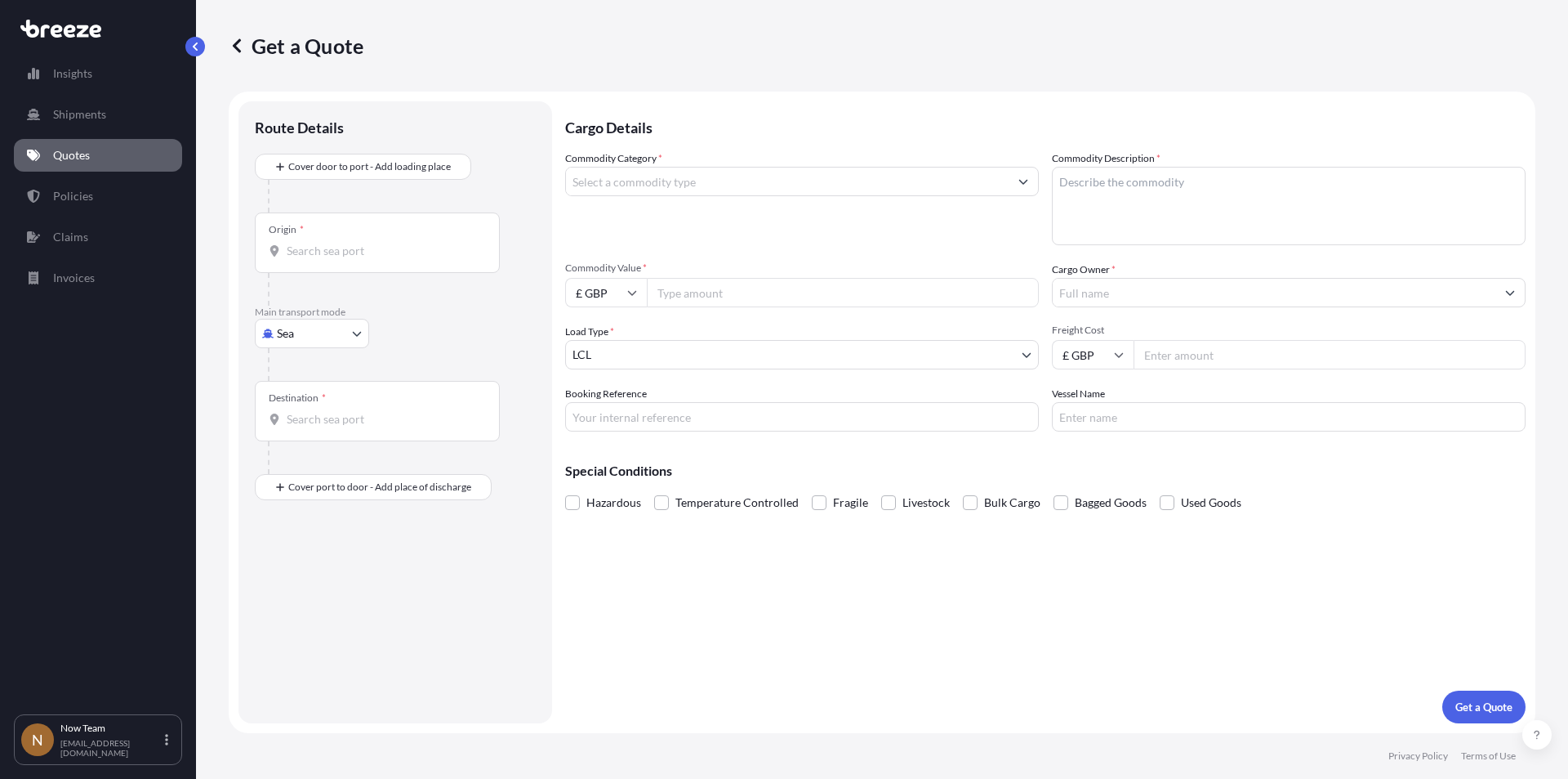
click at [351, 334] on body "Insights Shipments Quotes Policies Claims Invoices N Now Team [EMAIL_ADDRESS][D…" at bounding box center [784, 389] width 1568 height 779
click at [319, 421] on div "Road" at bounding box center [312, 434] width 101 height 29
select select "Road"
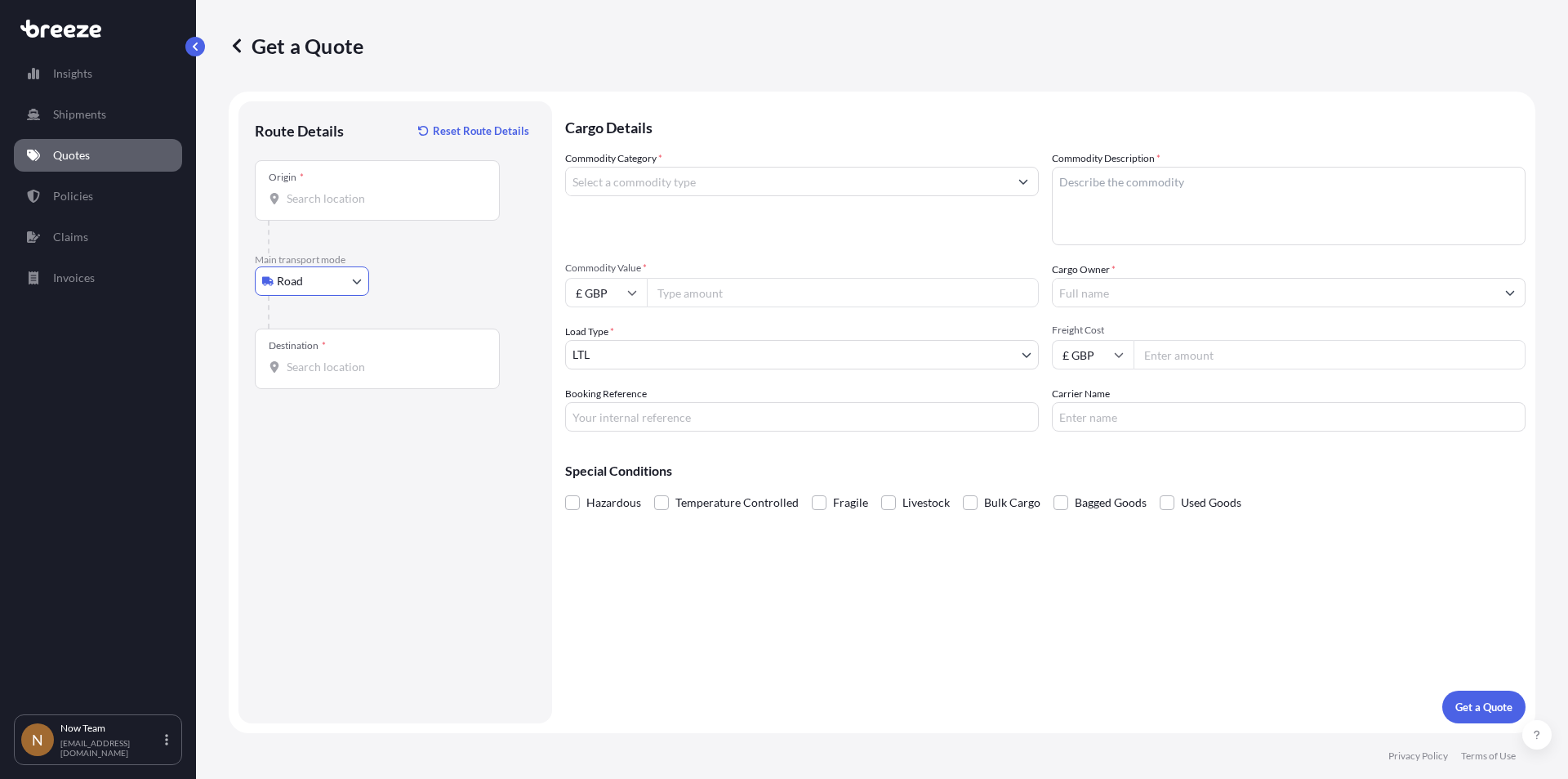
click at [352, 209] on div "Origin *" at bounding box center [376, 190] width 245 height 61
click at [352, 207] on input "Origin *" at bounding box center [383, 198] width 192 height 17
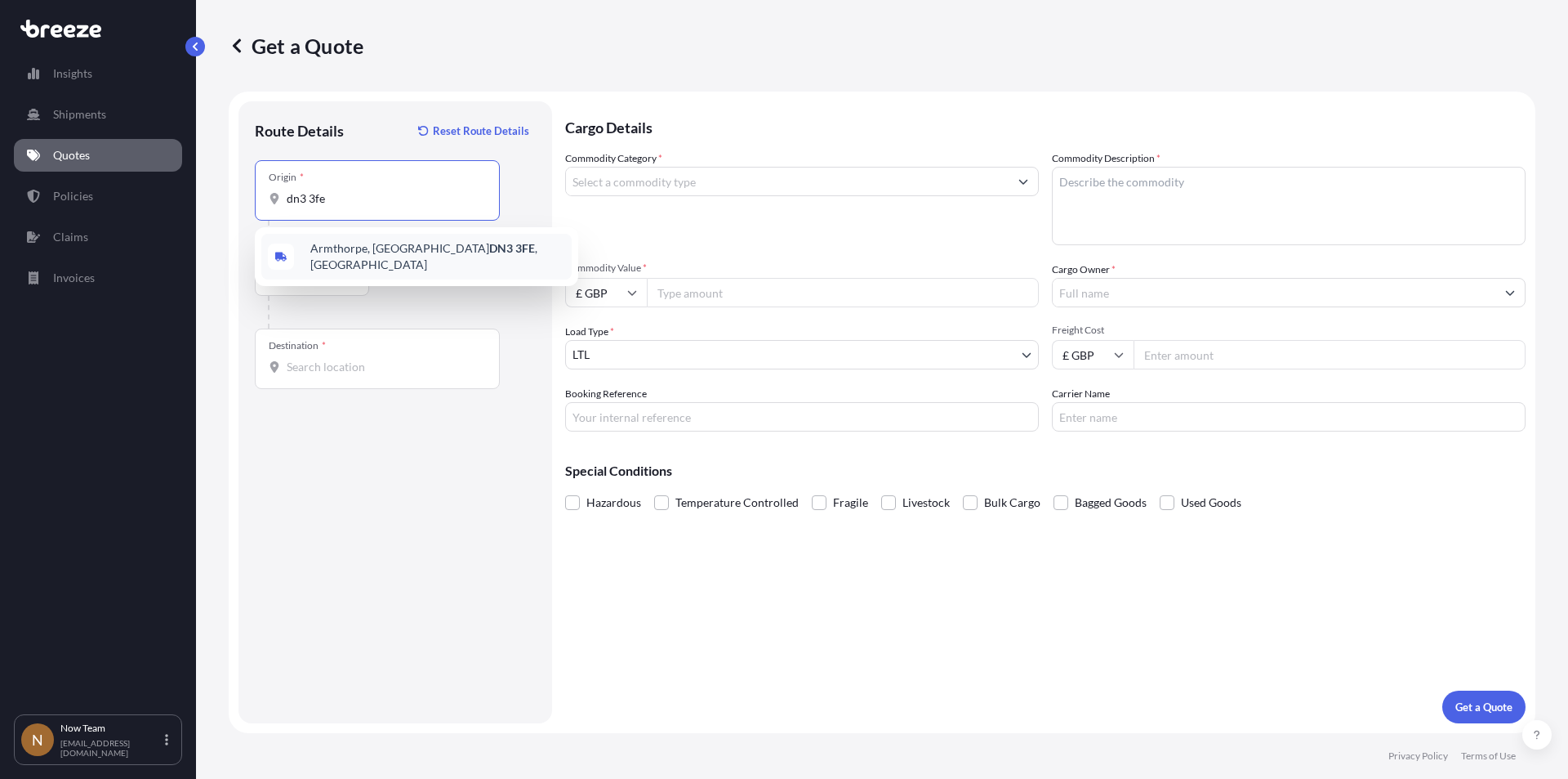
click at [352, 247] on span "Armthorpe, Doncaster DN3 3FE , [GEOGRAPHIC_DATA]" at bounding box center [437, 256] width 255 height 32
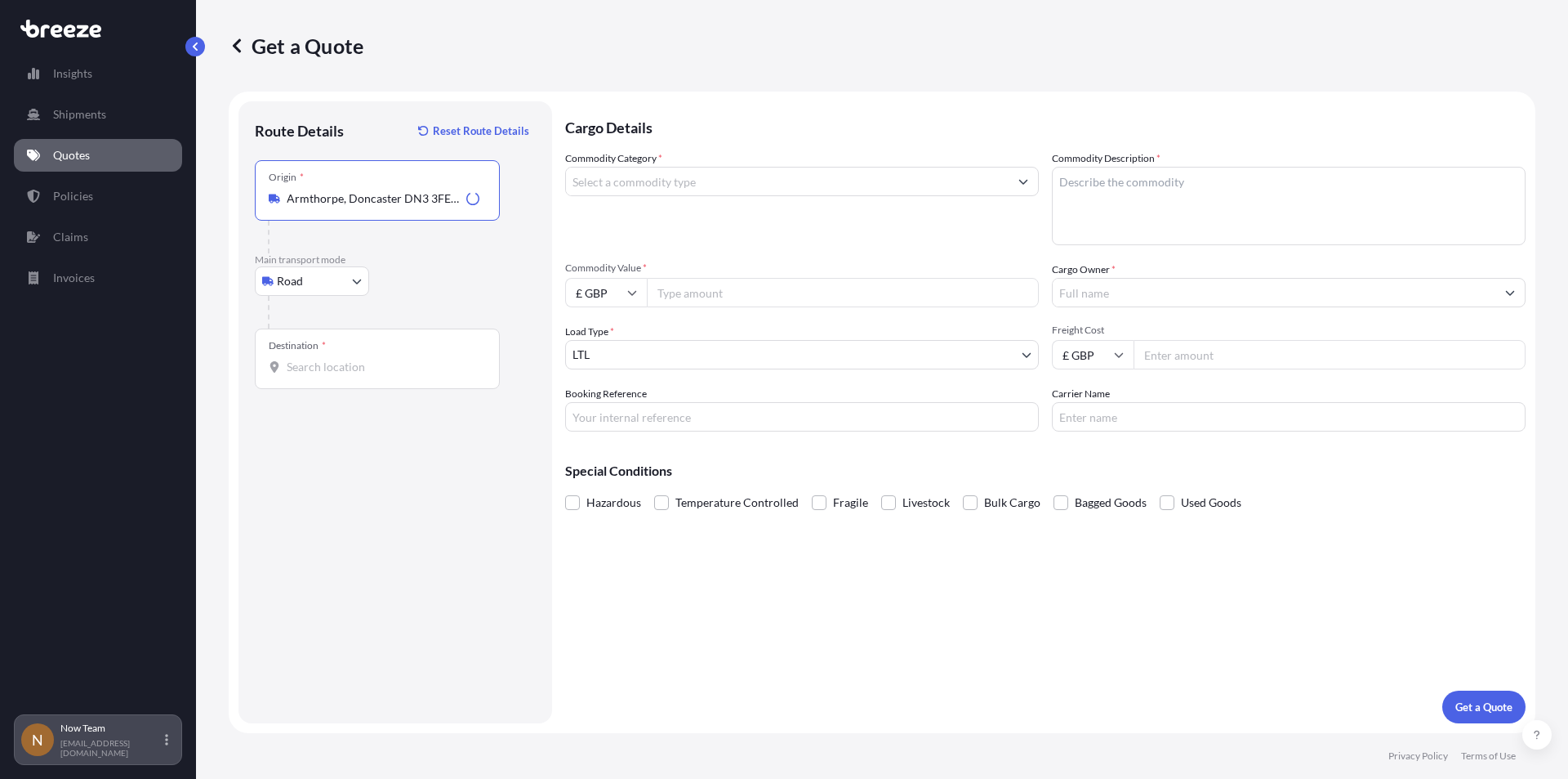
type input "Armthorpe, Doncaster DN3 3FE, [GEOGRAPHIC_DATA]"
click at [357, 374] on input "Destination *" at bounding box center [383, 367] width 192 height 17
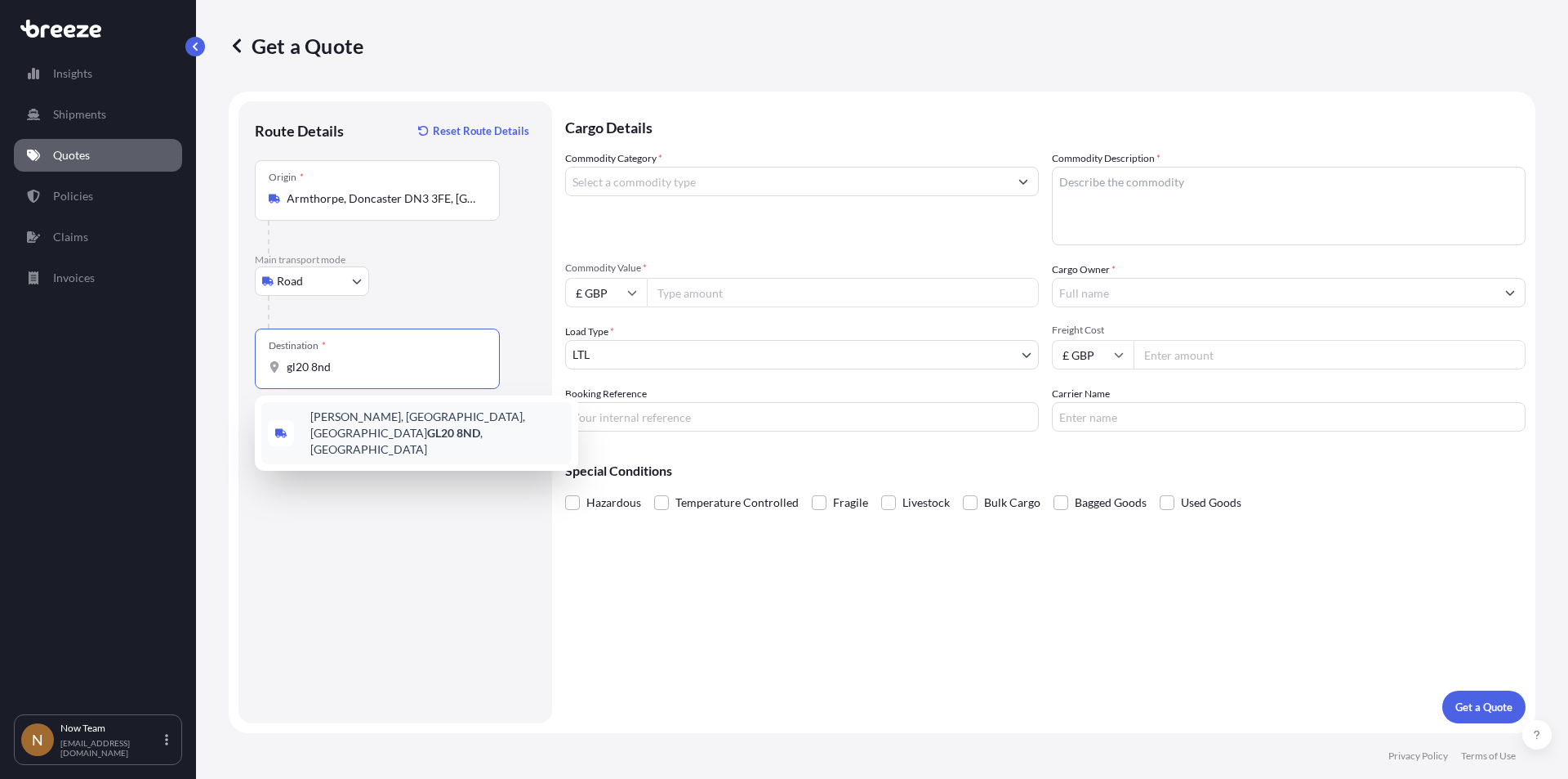
click at [362, 421] on span "[PERSON_NAME][STREET_ADDRESS]" at bounding box center [437, 432] width 255 height 49
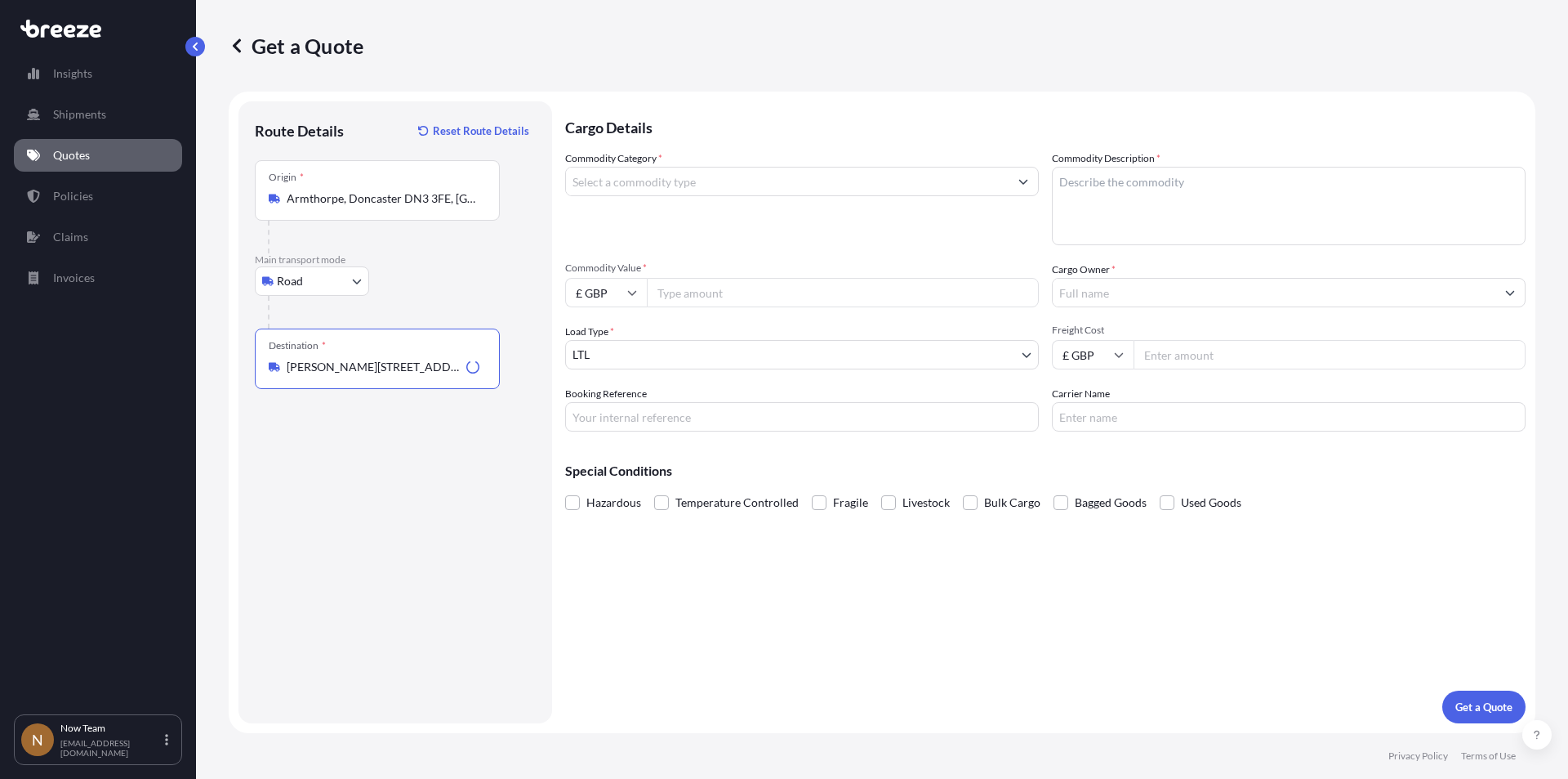
type input "[PERSON_NAME][STREET_ADDRESS]"
click at [668, 183] on input "Commodity Category *" at bounding box center [788, 181] width 443 height 29
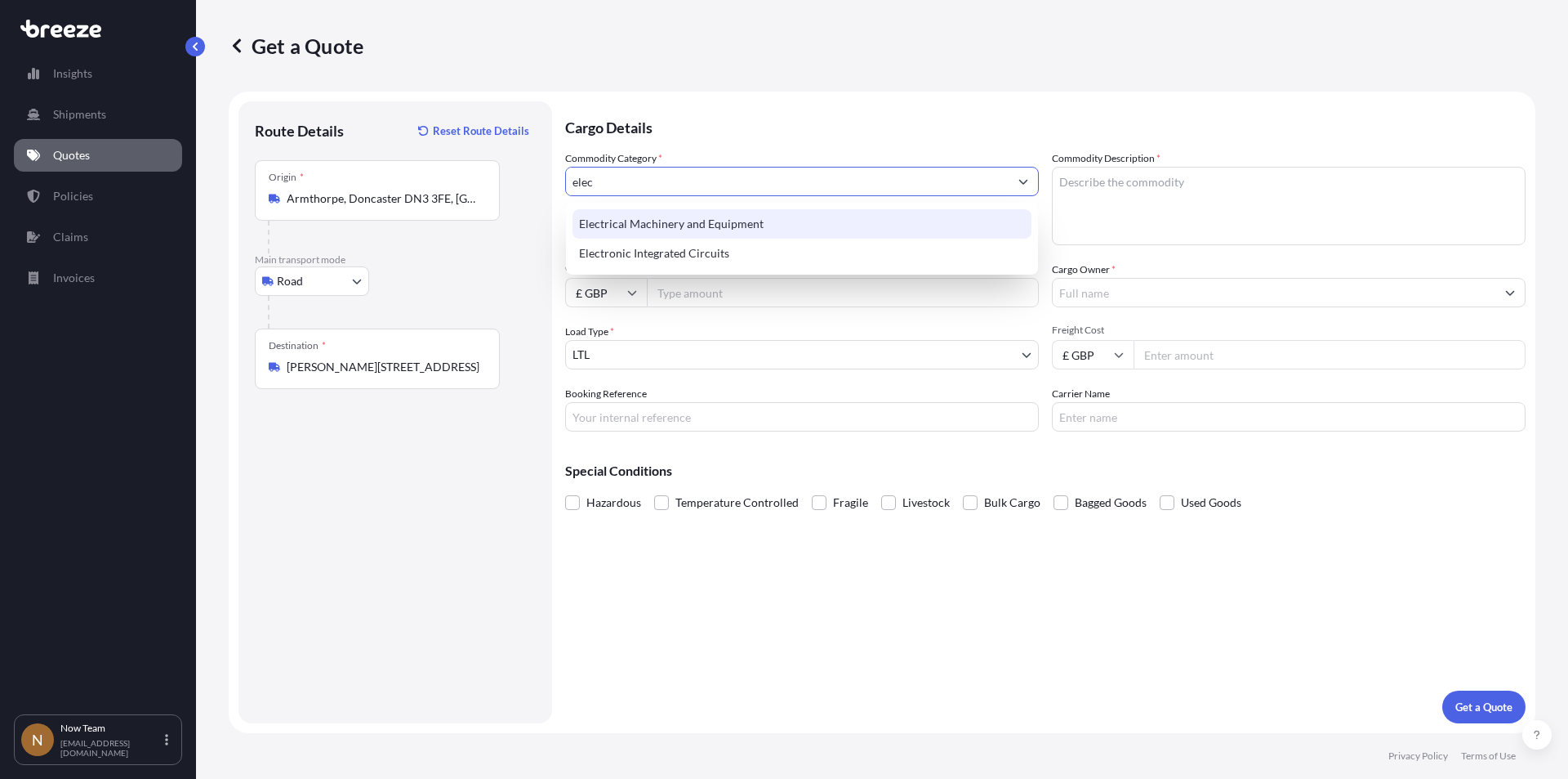
click at [693, 223] on div "Electrical Machinery and Equipment" at bounding box center [802, 223] width 459 height 29
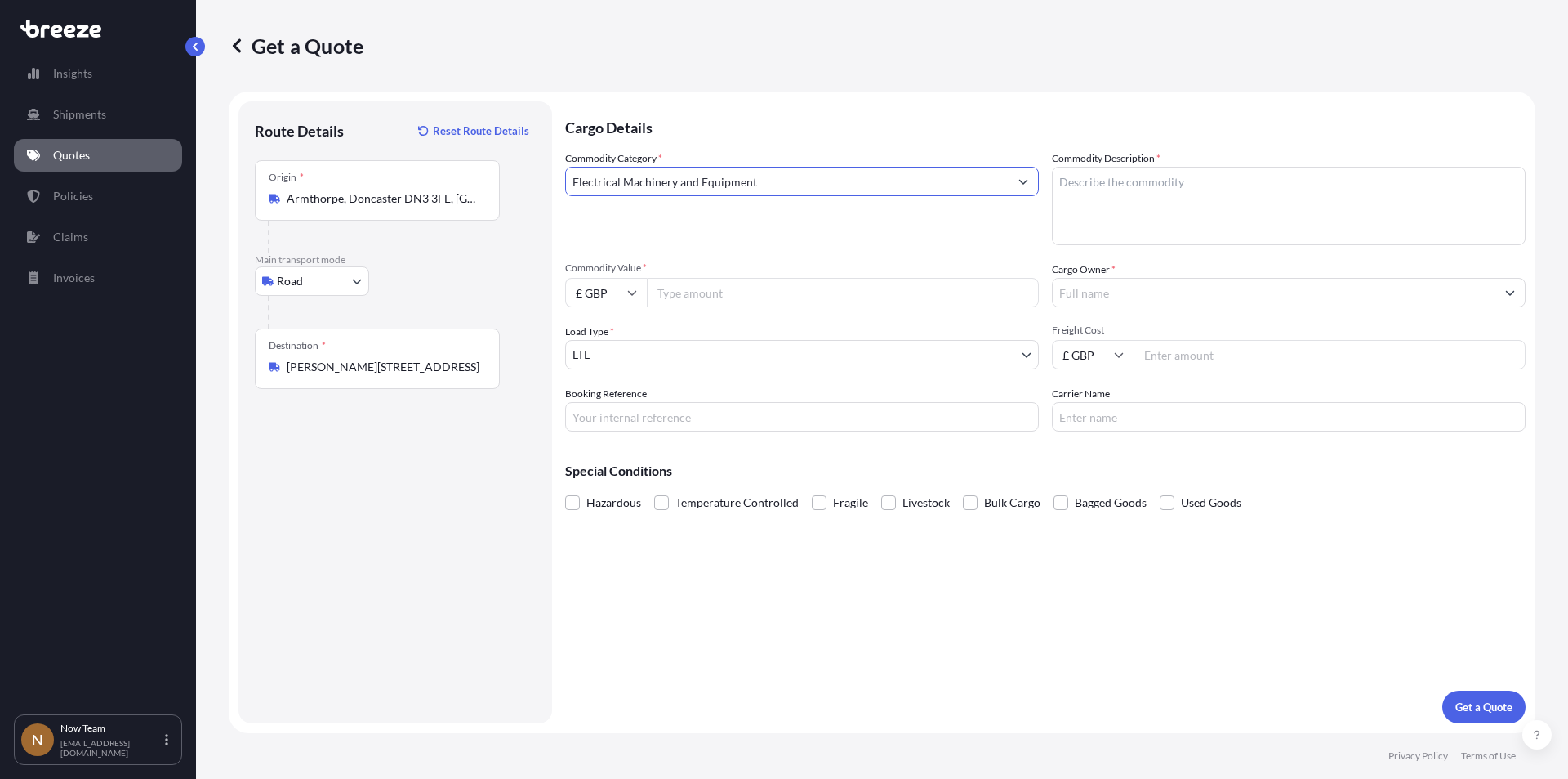
type input "Electrical Machinery and Equipment"
click at [1123, 197] on textarea "Commodity Description *" at bounding box center [1289, 206] width 473 height 79
type textarea "f"
type textarea "Full arrest"
click at [722, 296] on input "Commodity Value *" at bounding box center [842, 292] width 392 height 29
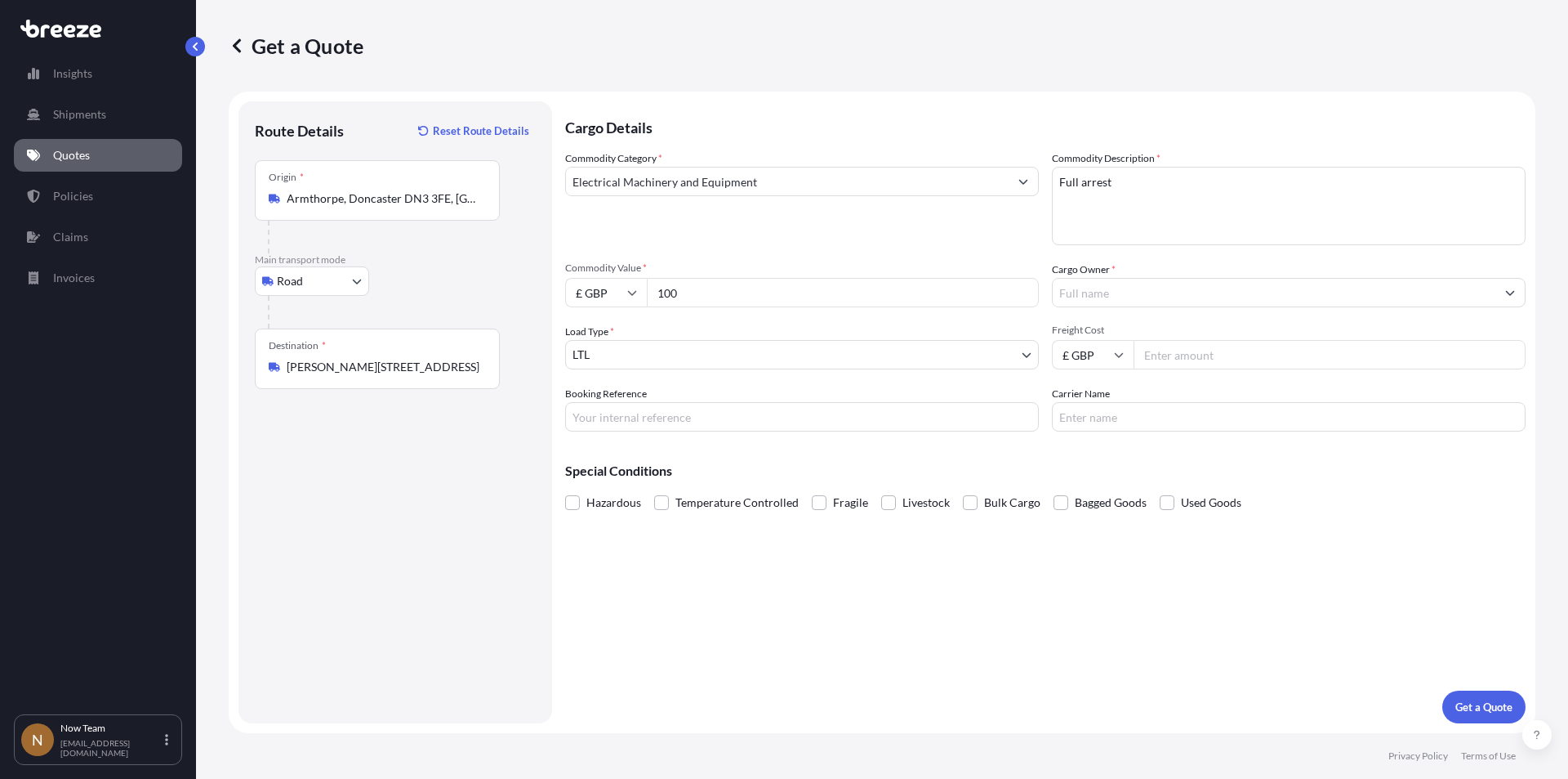
type input "100"
click at [672, 411] on input "Booking Reference" at bounding box center [802, 416] width 473 height 29
type input "SNTG00189801-16490"
click at [1174, 300] on input "Cargo Owner *" at bounding box center [1274, 292] width 443 height 29
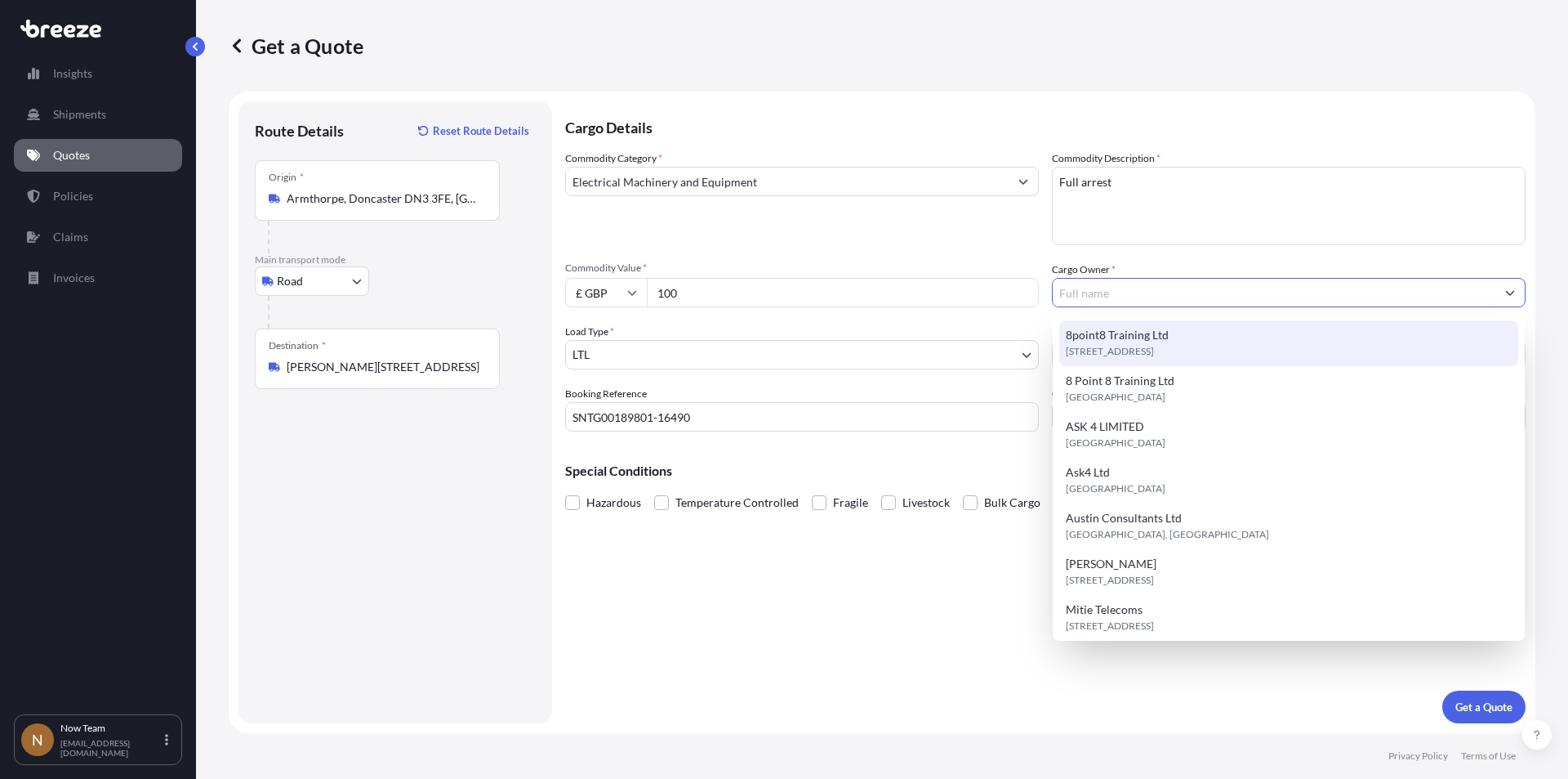
click at [1170, 332] on div "8point8 Training Ltd [STREET_ADDRESS]" at bounding box center [1289, 343] width 459 height 46
type input "8point8 Training Ltd"
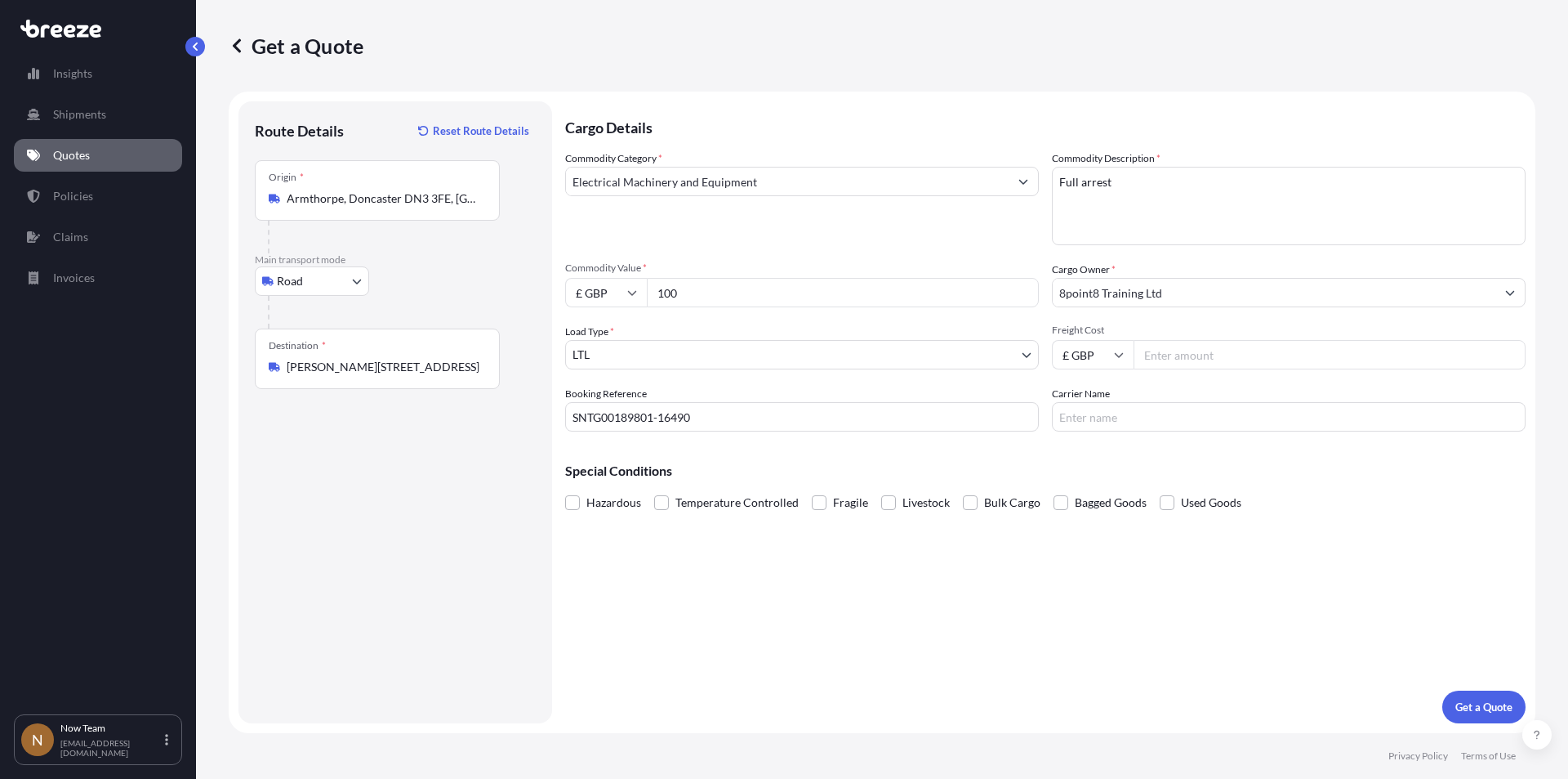
click at [1221, 353] on input "Freight Cost" at bounding box center [1329, 354] width 392 height 29
type input "5.65"
drag, startPoint x: 1176, startPoint y: 407, endPoint x: 1174, endPoint y: 416, distance: 9.2
click at [1176, 407] on input "Carrier Name" at bounding box center [1289, 416] width 473 height 29
type input "Fedex"
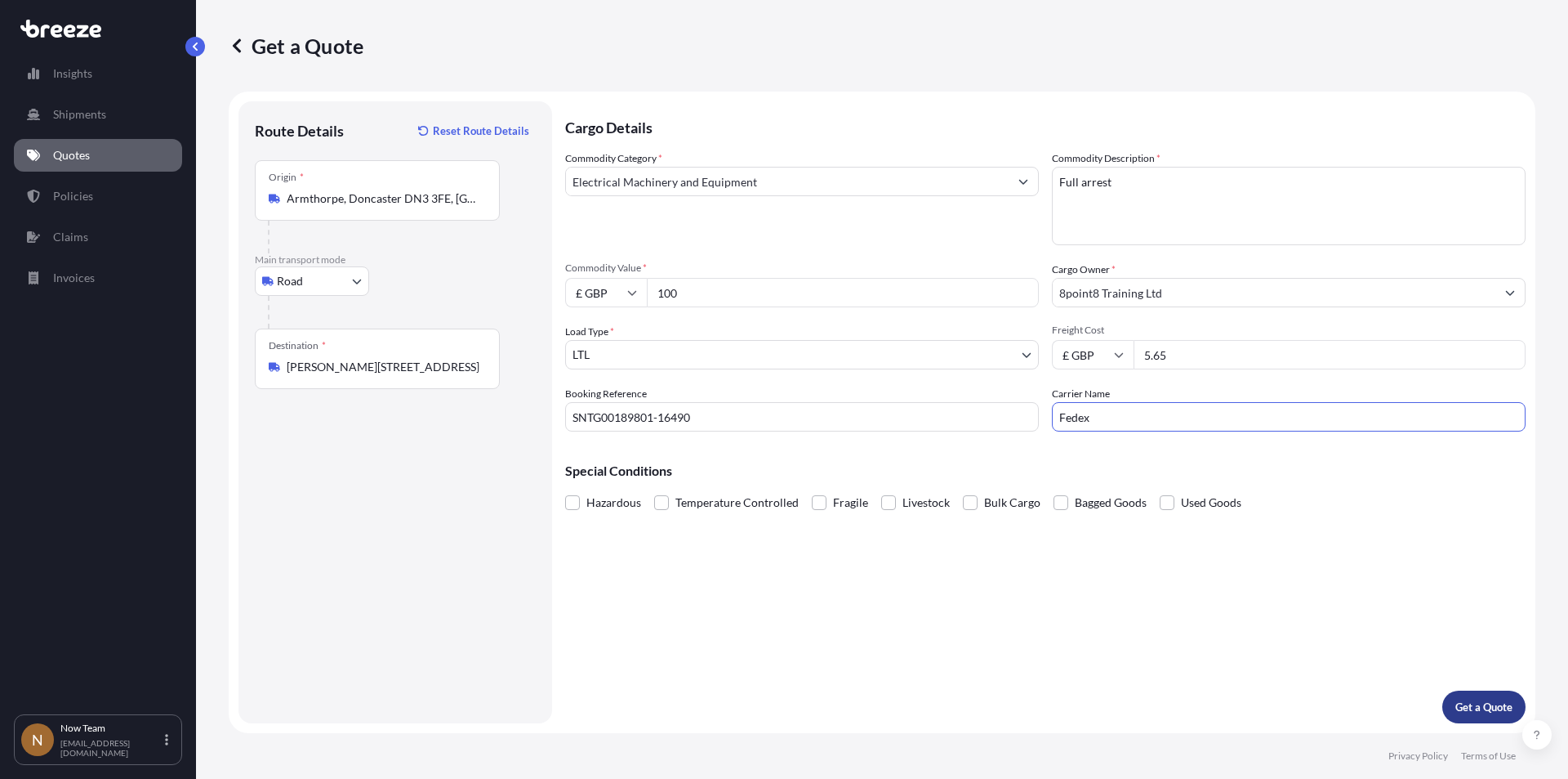
click at [1481, 700] on p "Get a Quote" at bounding box center [1483, 707] width 57 height 17
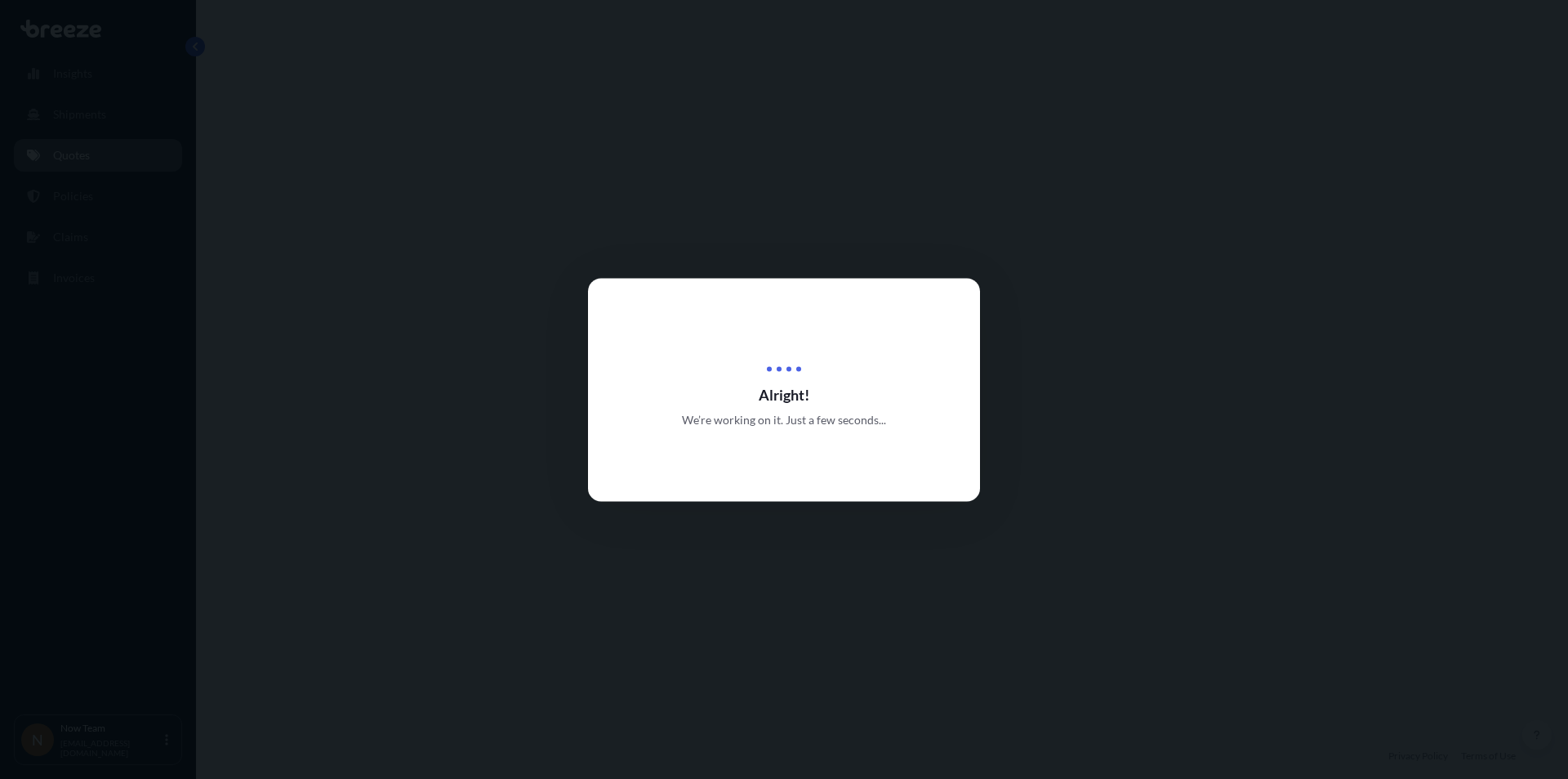
select select "Road"
select select "1"
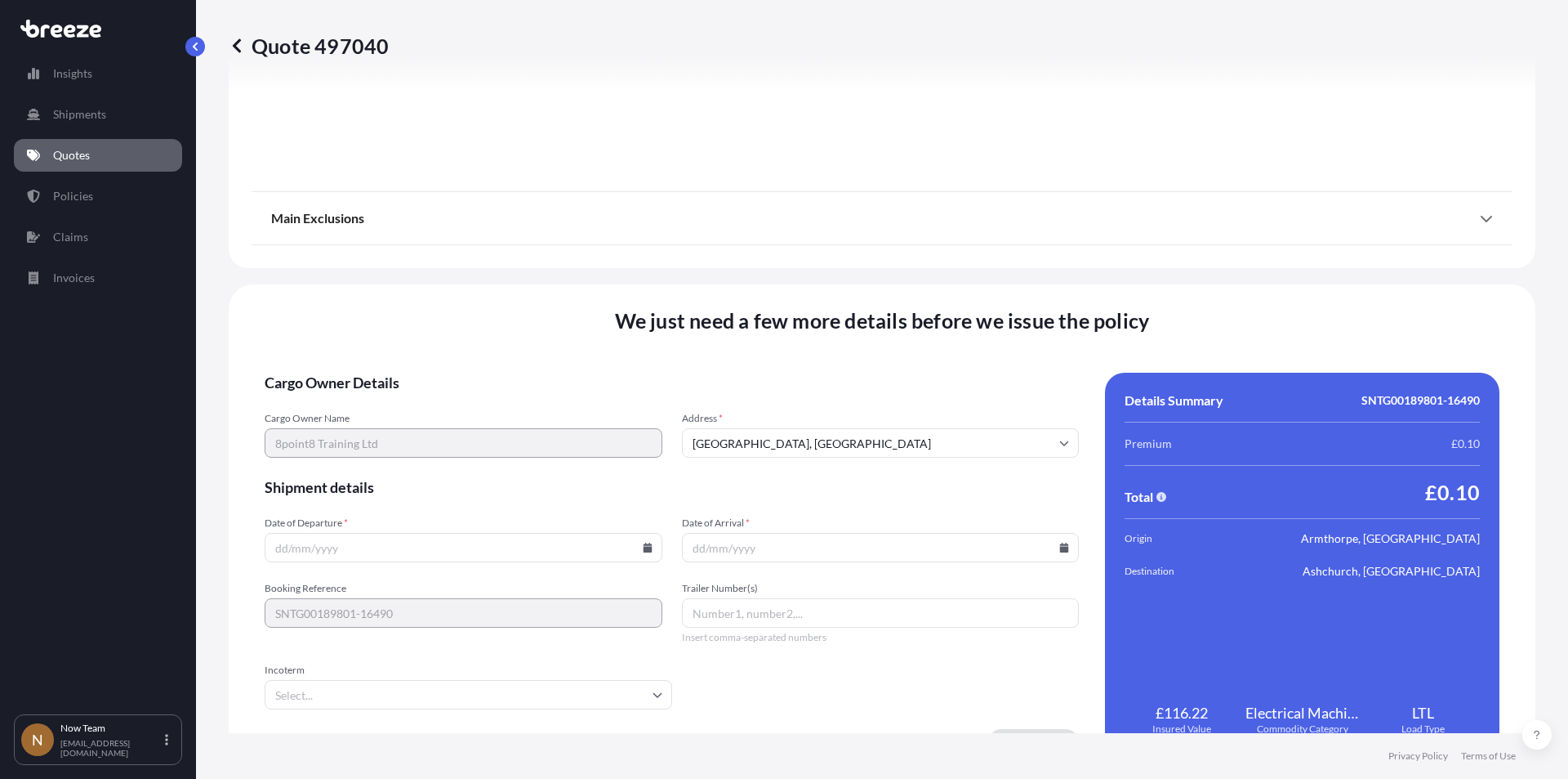
scroll to position [1815, 0]
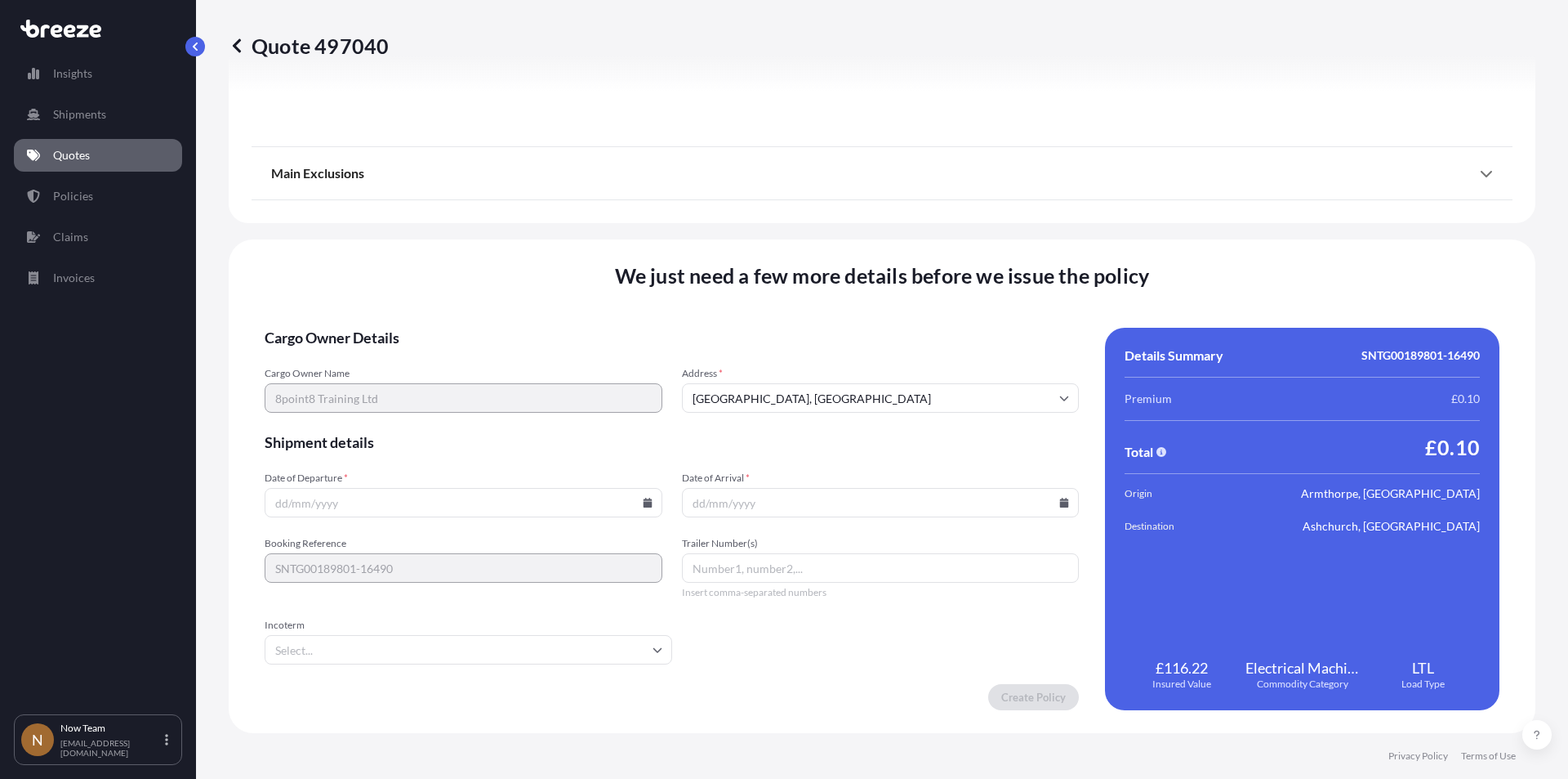
click at [643, 502] on icon at bounding box center [647, 503] width 9 height 10
click at [386, 389] on button "19" at bounding box center [386, 388] width 27 height 27
type input "[DATE]"
click at [1060, 502] on icon at bounding box center [1064, 503] width 9 height 10
click at [838, 387] on button "20" at bounding box center [837, 388] width 27 height 27
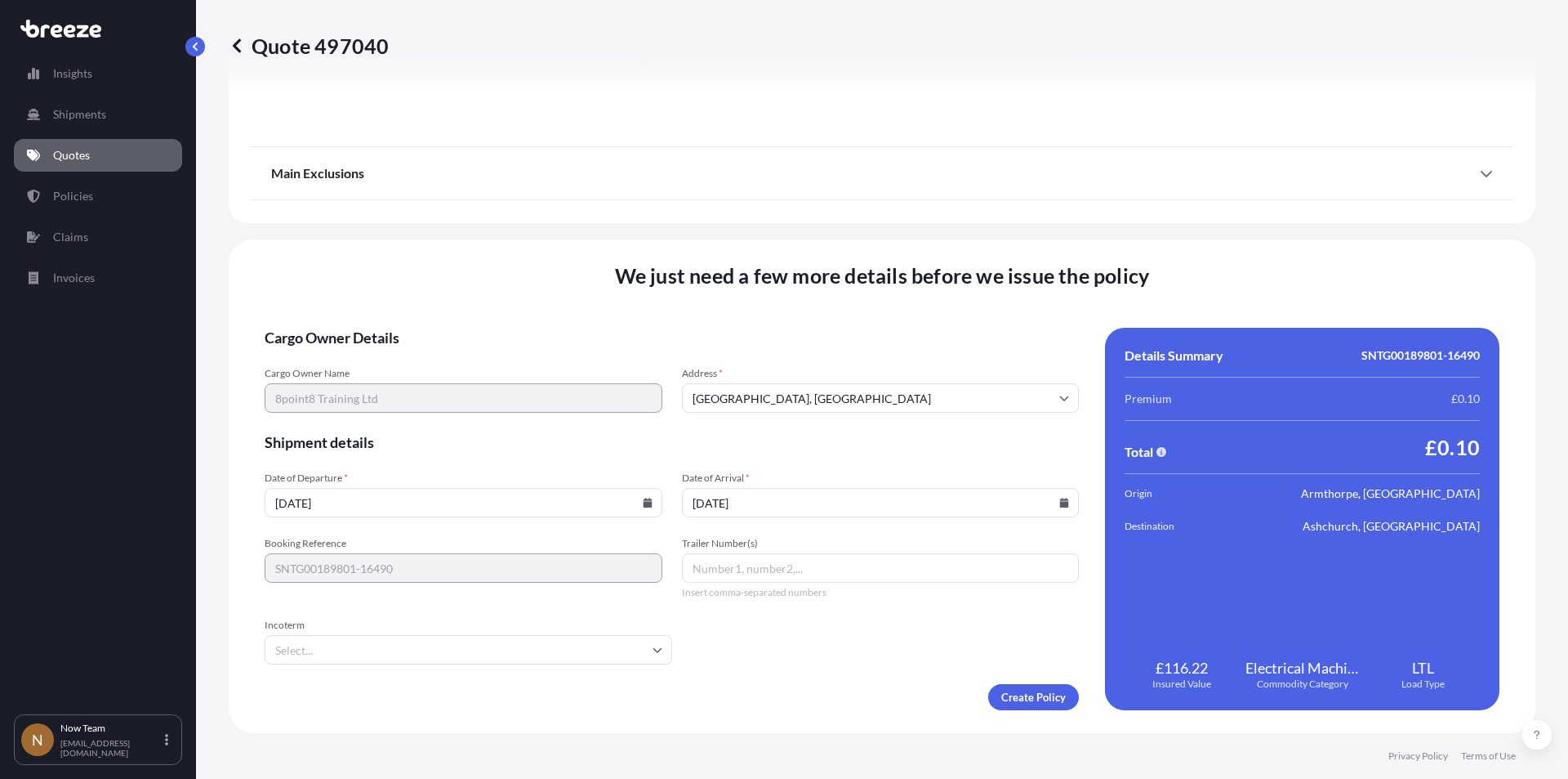
type input "[DATE]"
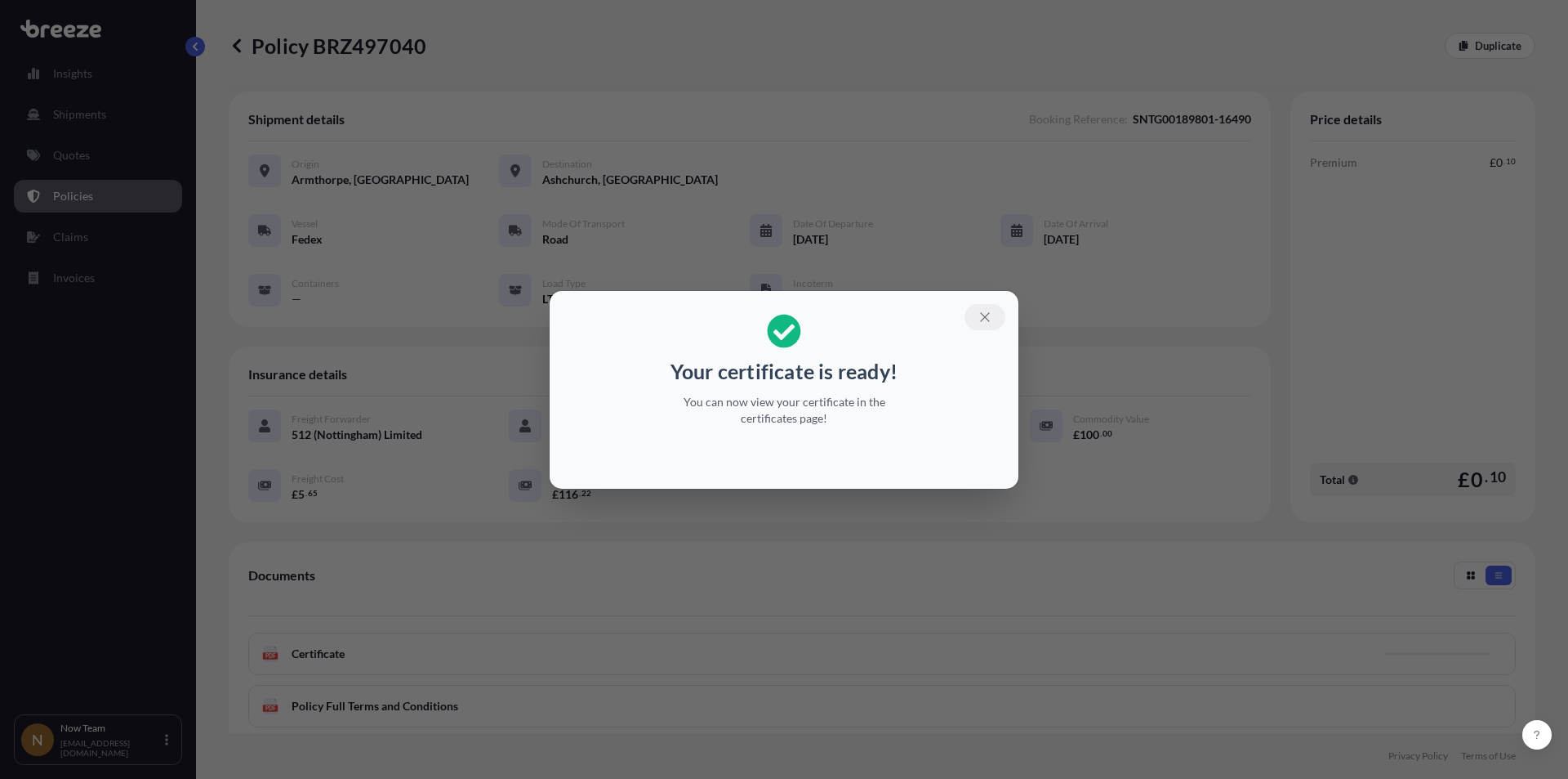
click at [988, 317] on icon "button" at bounding box center [985, 317] width 15 height 15
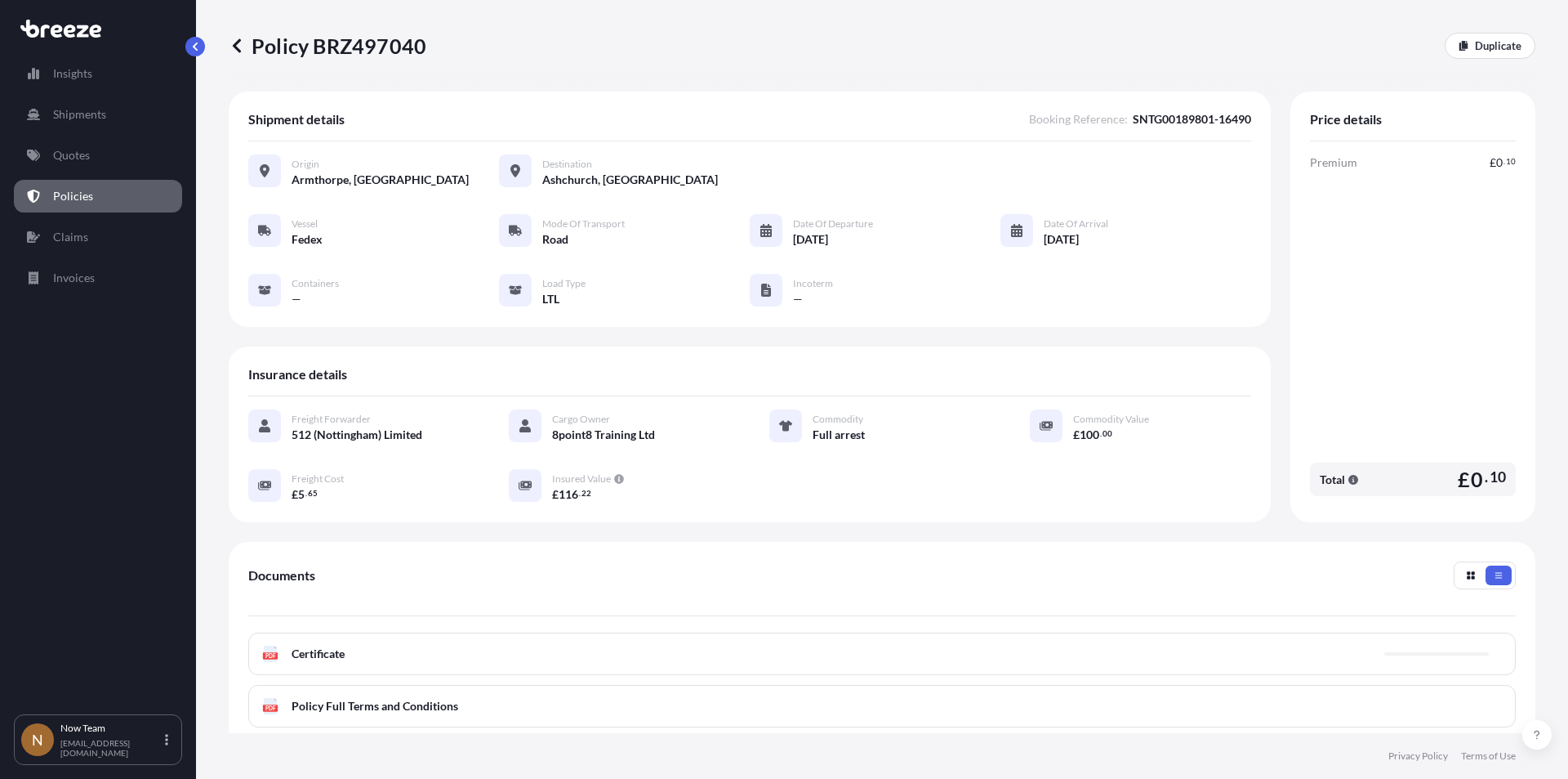
drag, startPoint x: 245, startPoint y: 41, endPoint x: 426, endPoint y: 48, distance: 181.1
click at [426, 48] on div "Policy BRZ497040 Duplicate" at bounding box center [882, 46] width 1307 height 27
click at [421, 43] on div "Policy BRZ497040 Duplicate" at bounding box center [882, 46] width 1307 height 27
copy p "Policy BRZ497040"
